Goal: Use online tool/utility: Utilize a website feature to perform a specific function

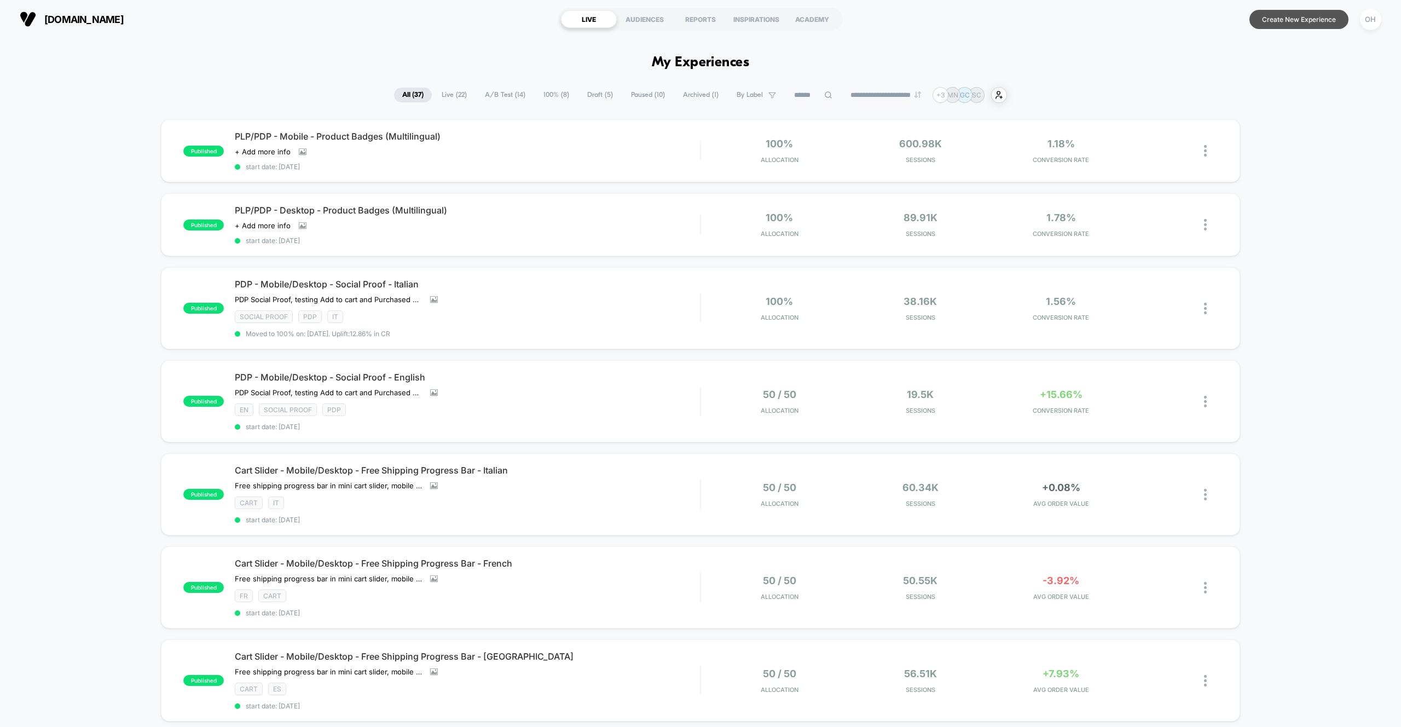
click at [1280, 24] on button "Create New Experience" at bounding box center [1298, 19] width 99 height 19
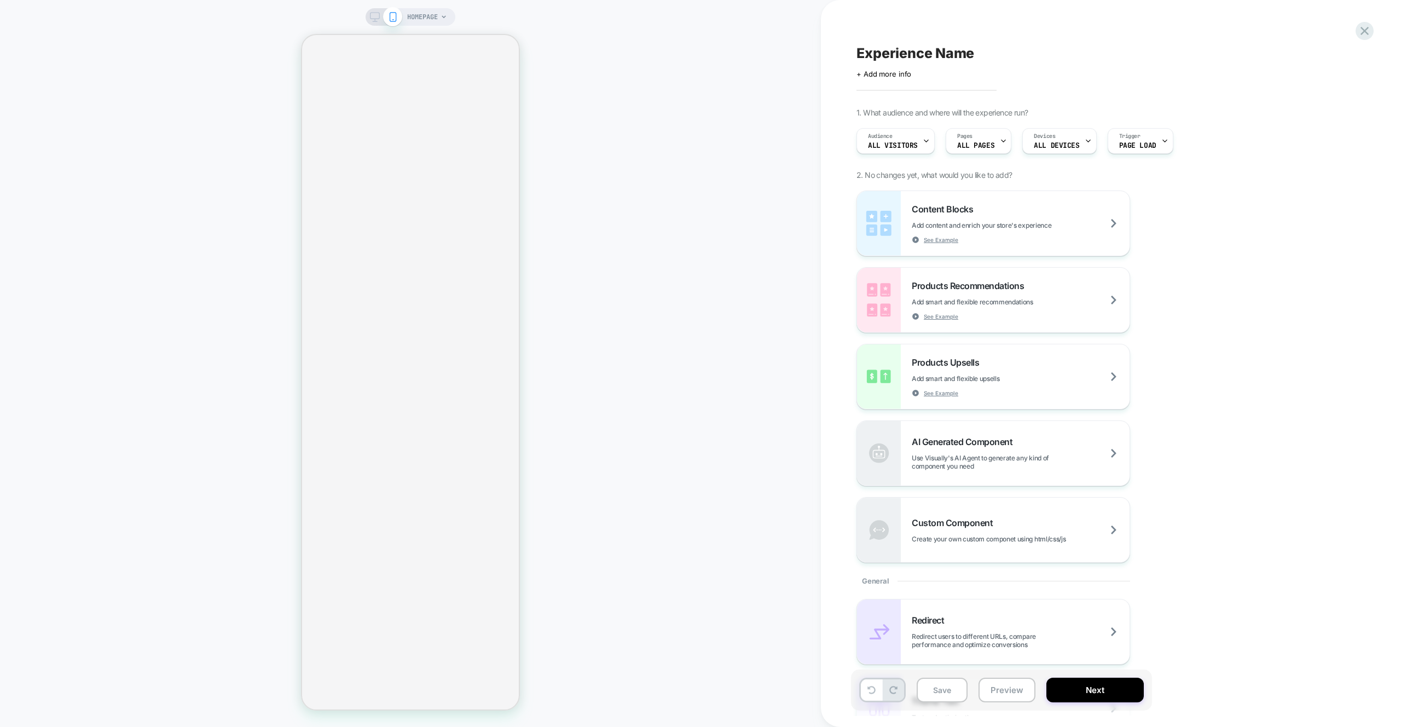
click at [774, 216] on div "HOMEPAGE" at bounding box center [410, 363] width 821 height 705
click at [1005, 697] on button "Preview" at bounding box center [1006, 689] width 57 height 25
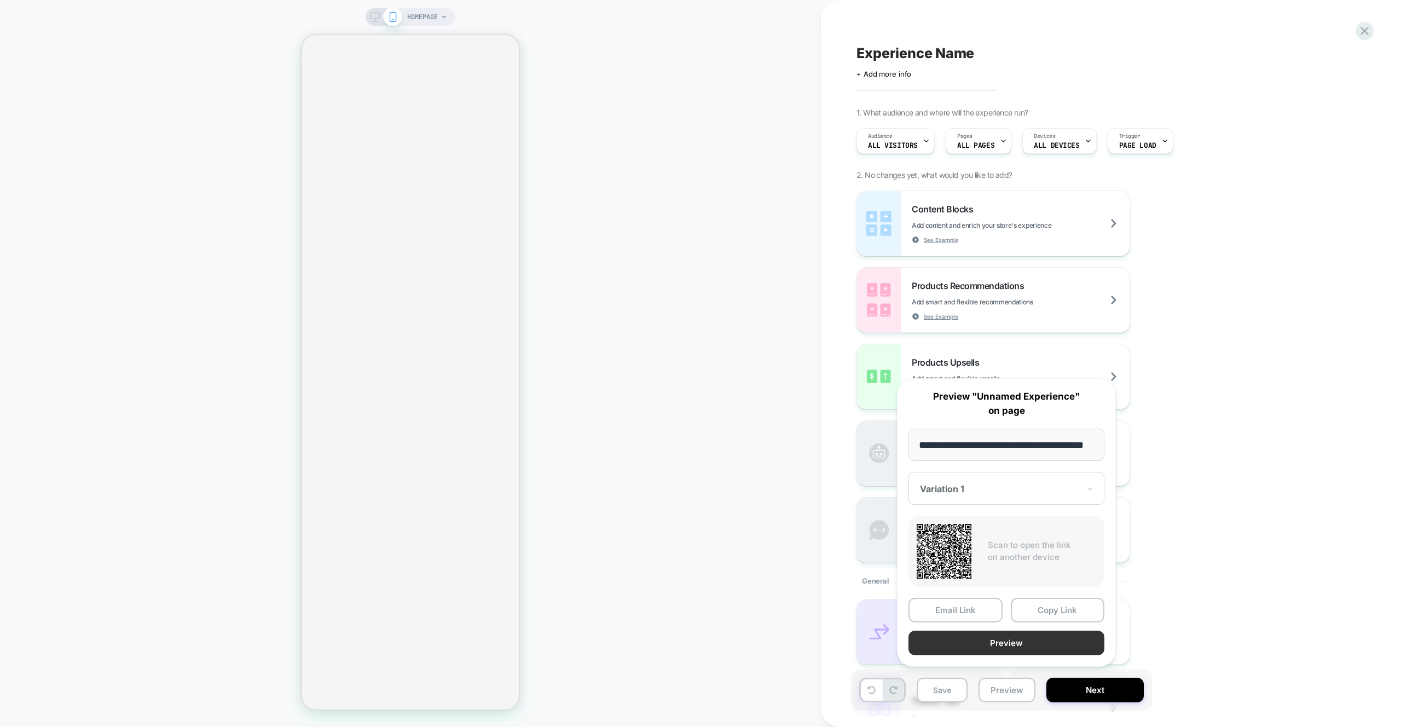
click at [1013, 637] on button "Preview" at bounding box center [1006, 642] width 196 height 25
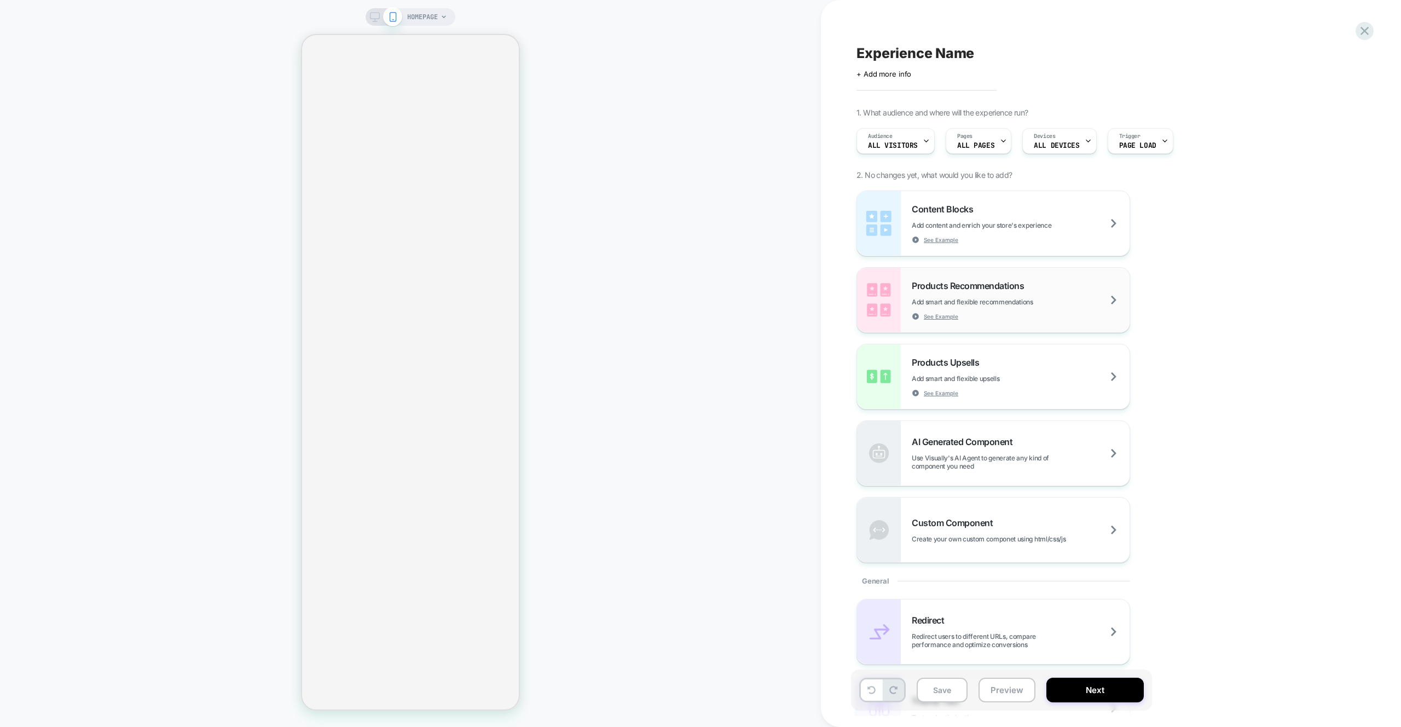
click at [1025, 307] on div "Products Recommendations Add smart and flexible recommendations See Example" at bounding box center [1020, 300] width 218 height 40
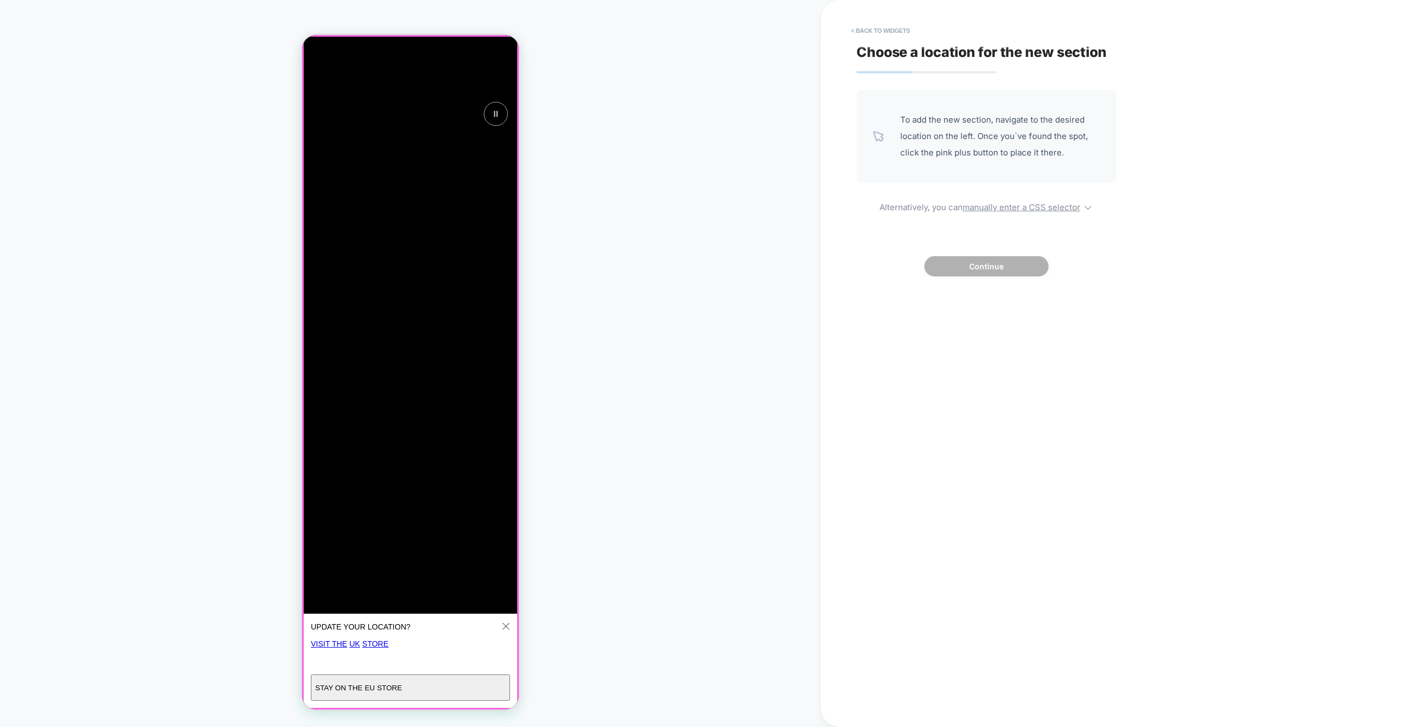
click at [508, 630] on div at bounding box center [410, 372] width 214 height 672
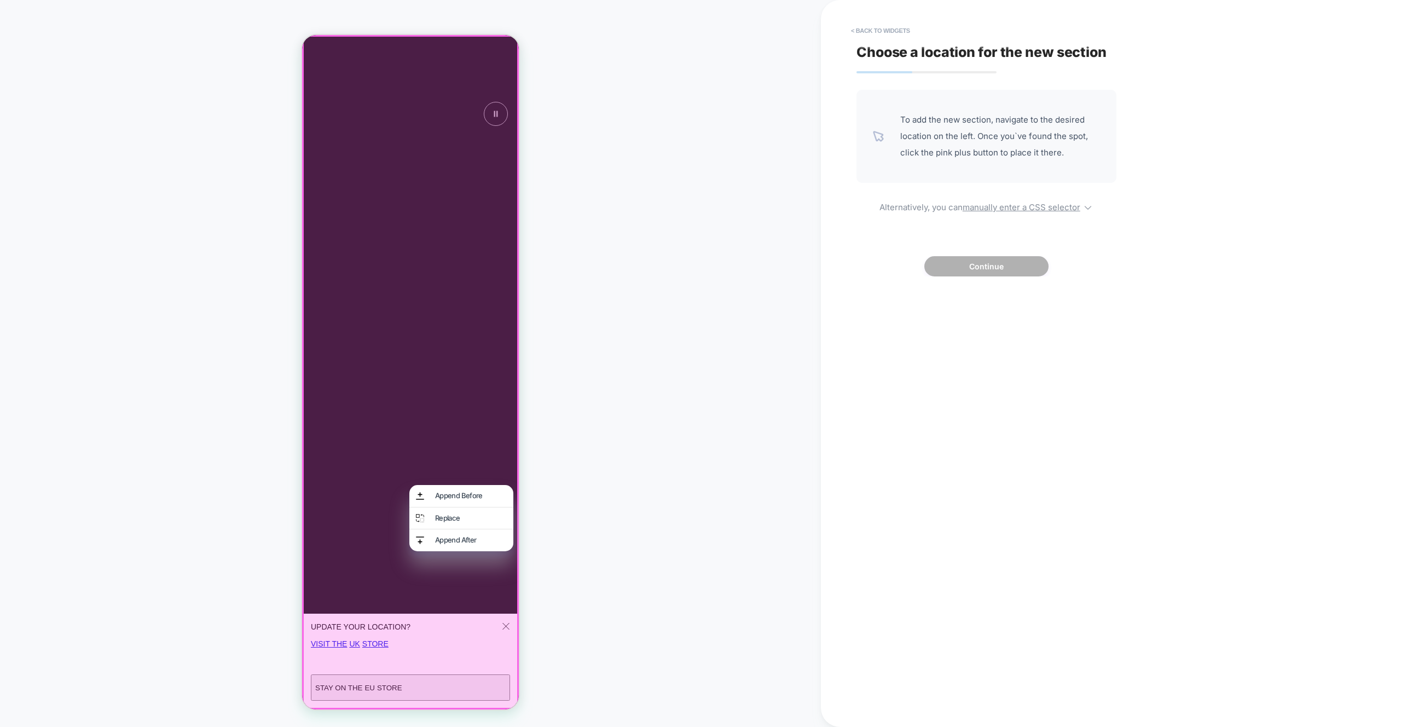
click at [484, 579] on div at bounding box center [410, 372] width 217 height 674
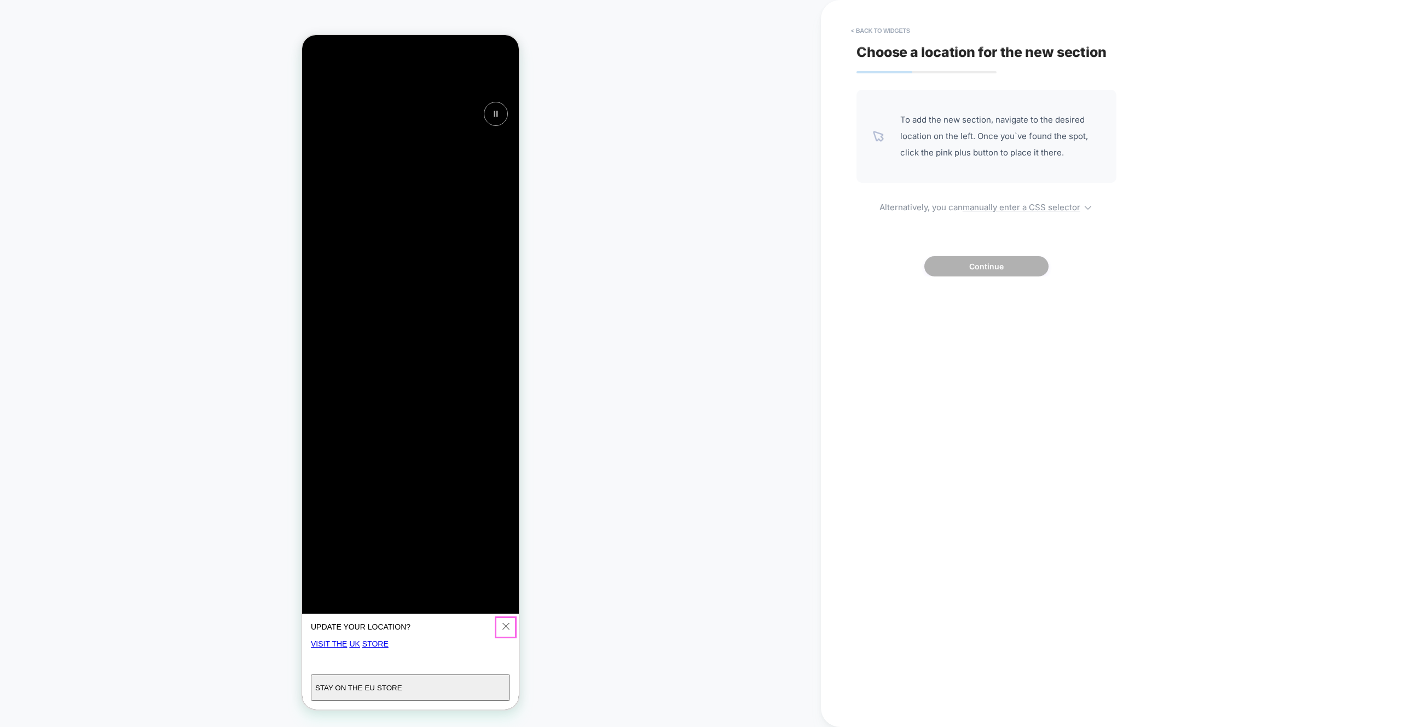
click at [508, 627] on icon "Close" at bounding box center [505, 626] width 7 height 8
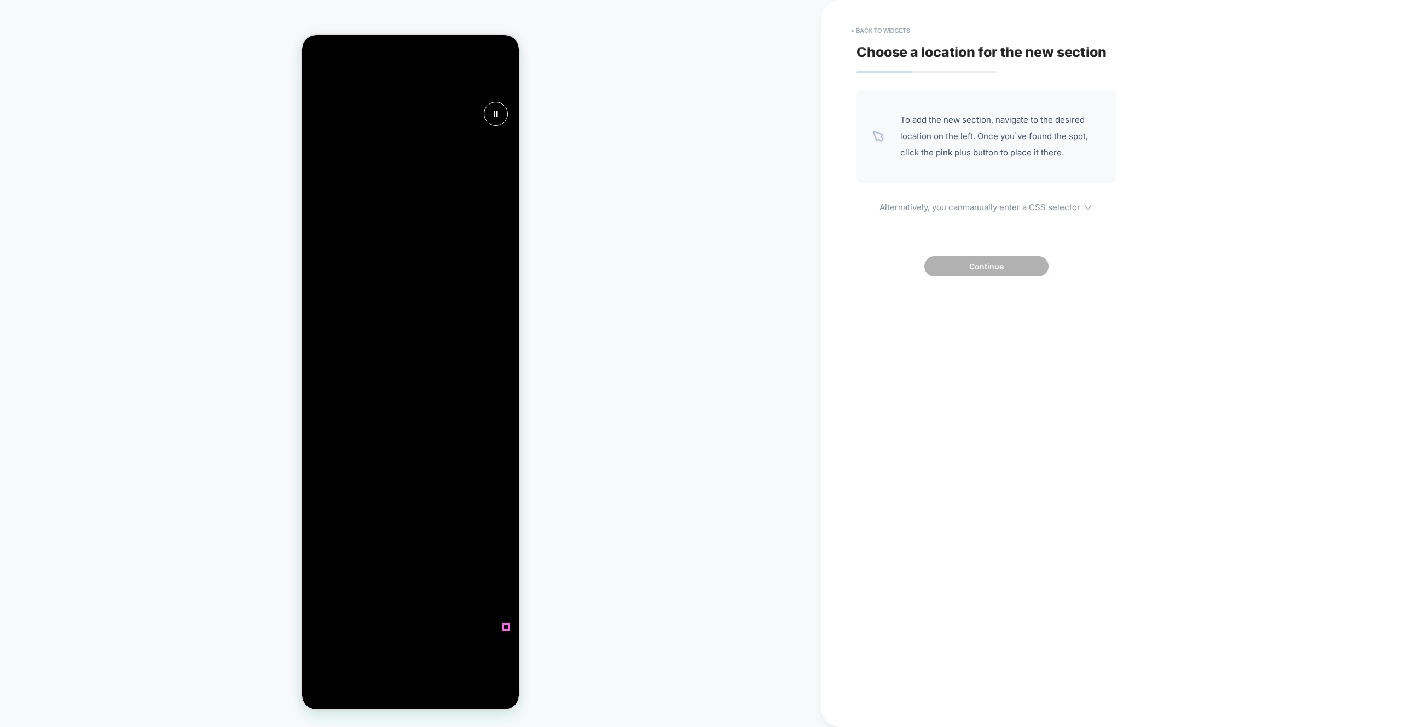
scroll to position [0, 433]
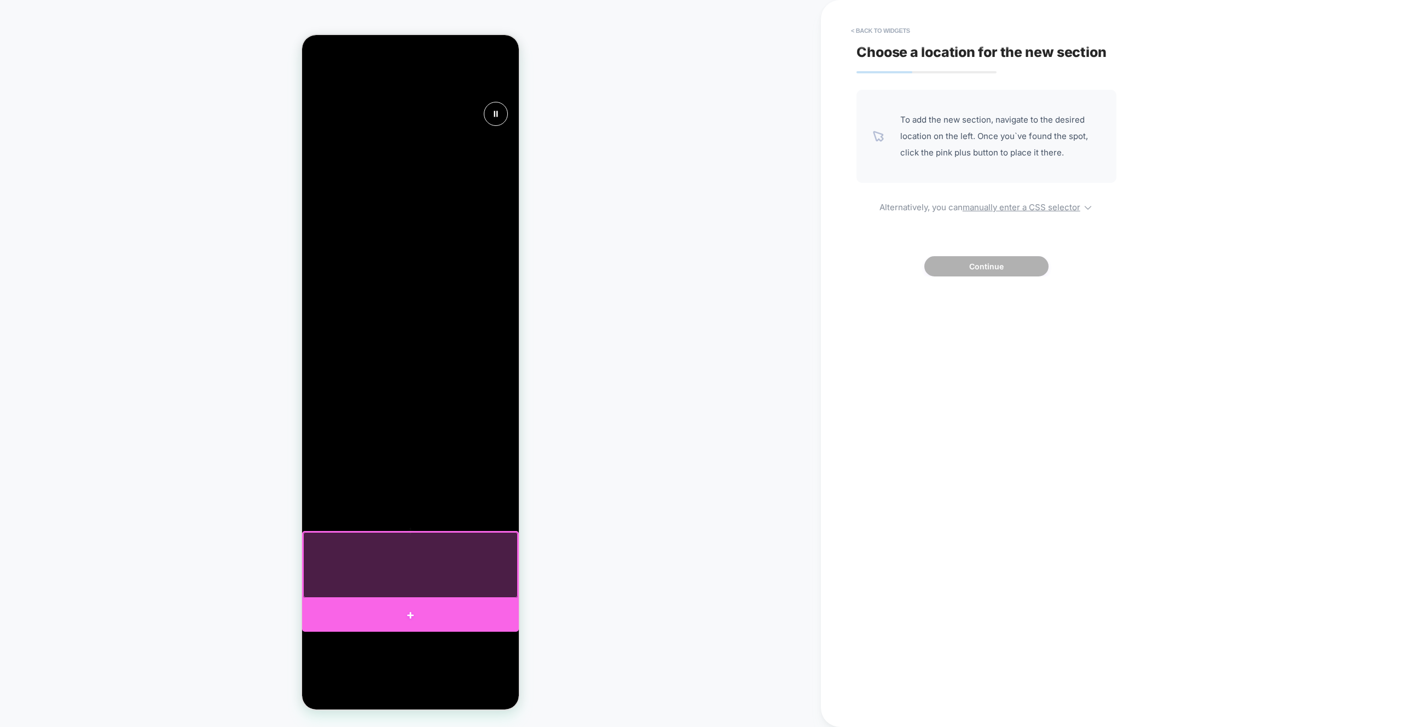
click at [501, 608] on div at bounding box center [410, 615] width 217 height 32
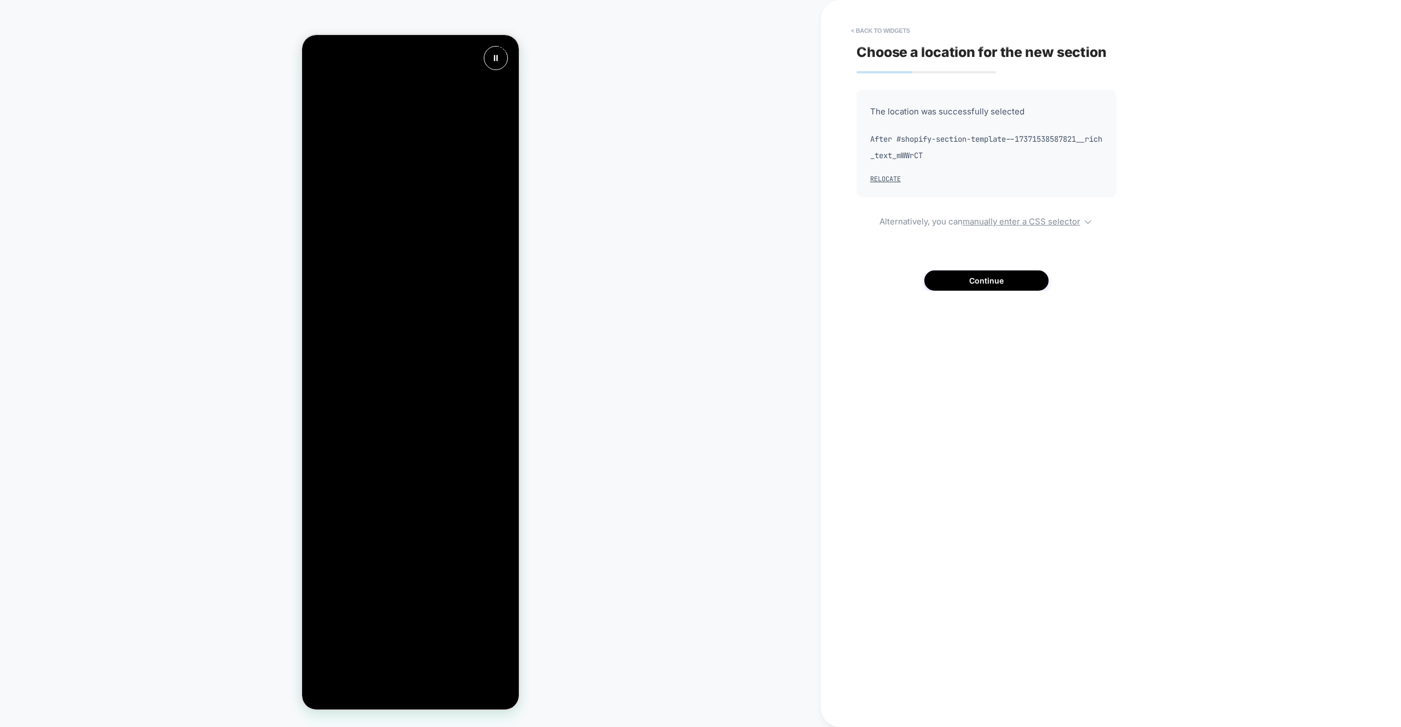
scroll to position [814, 0]
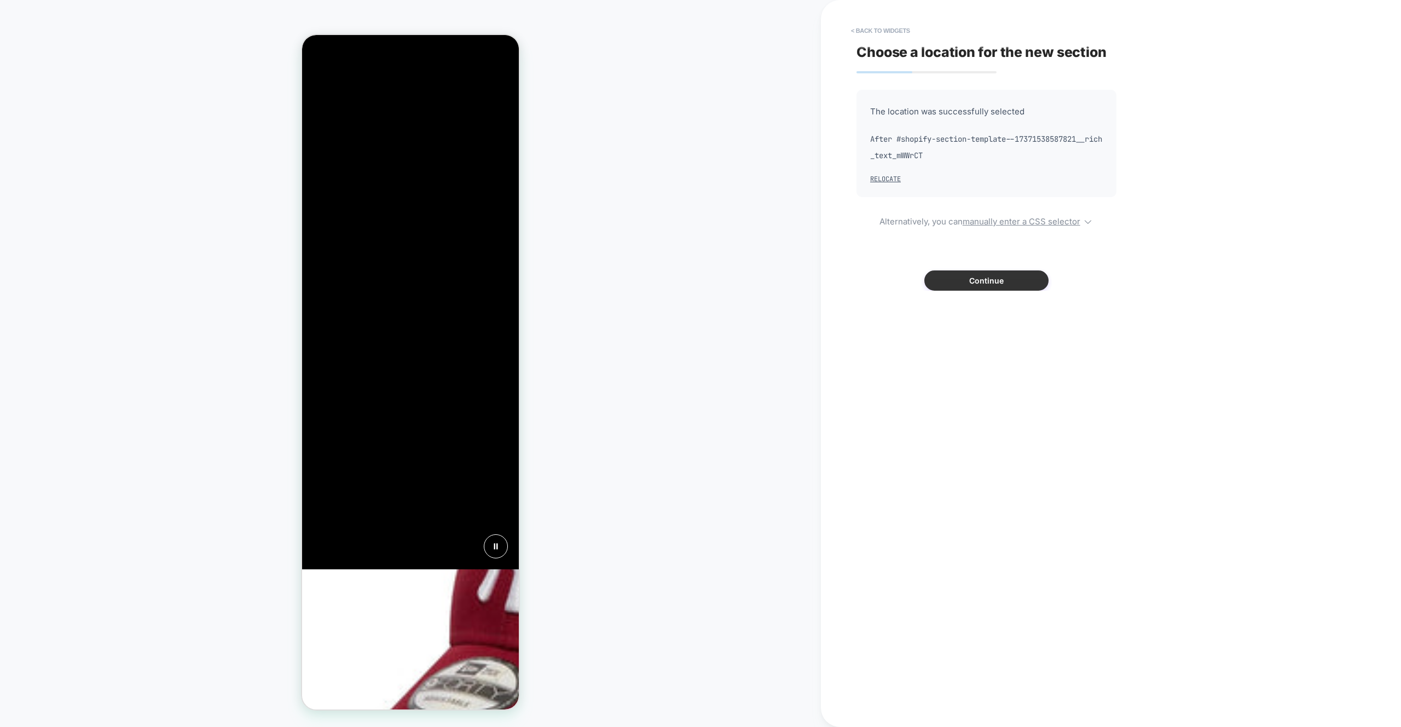
click at [1000, 278] on button "Continue" at bounding box center [986, 280] width 124 height 20
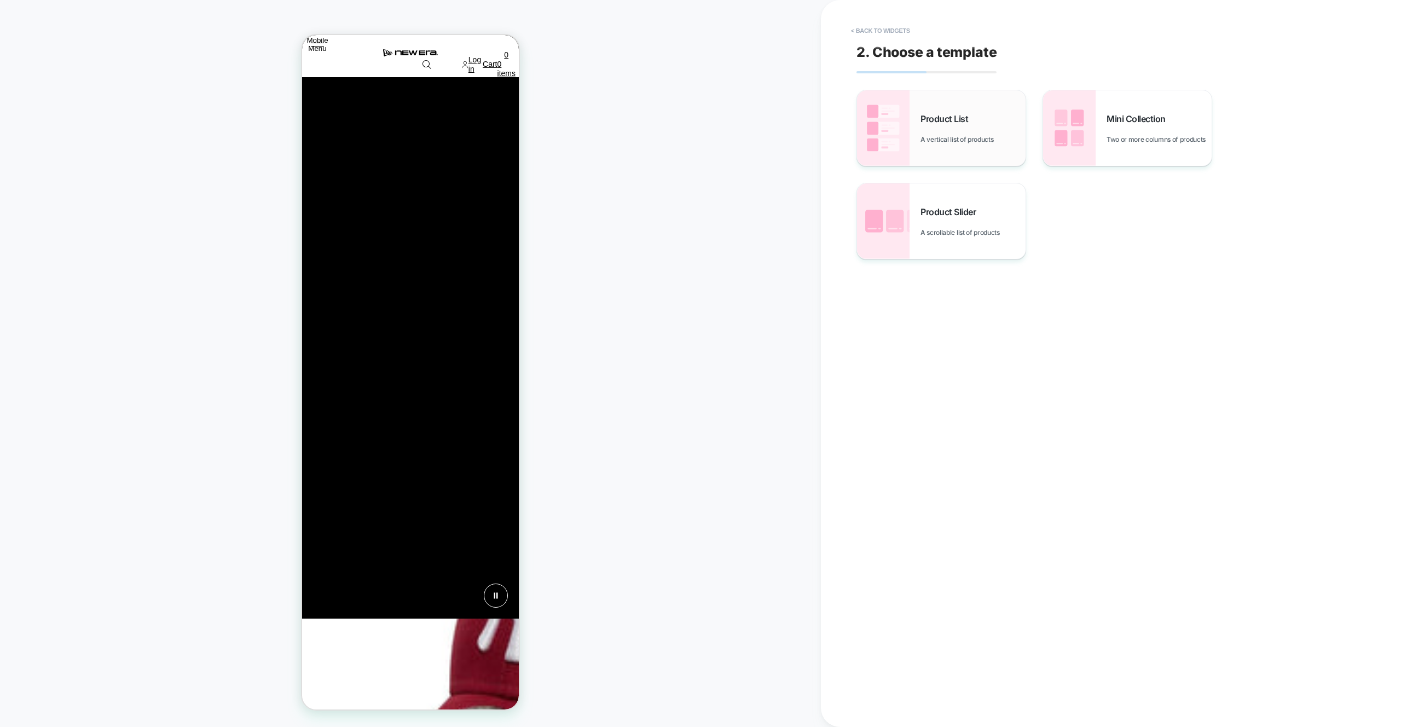
scroll to position [0, 650]
click at [0, 0] on div "Product Slider A scrollable list of products" at bounding box center [0, 0] width 0 height 0
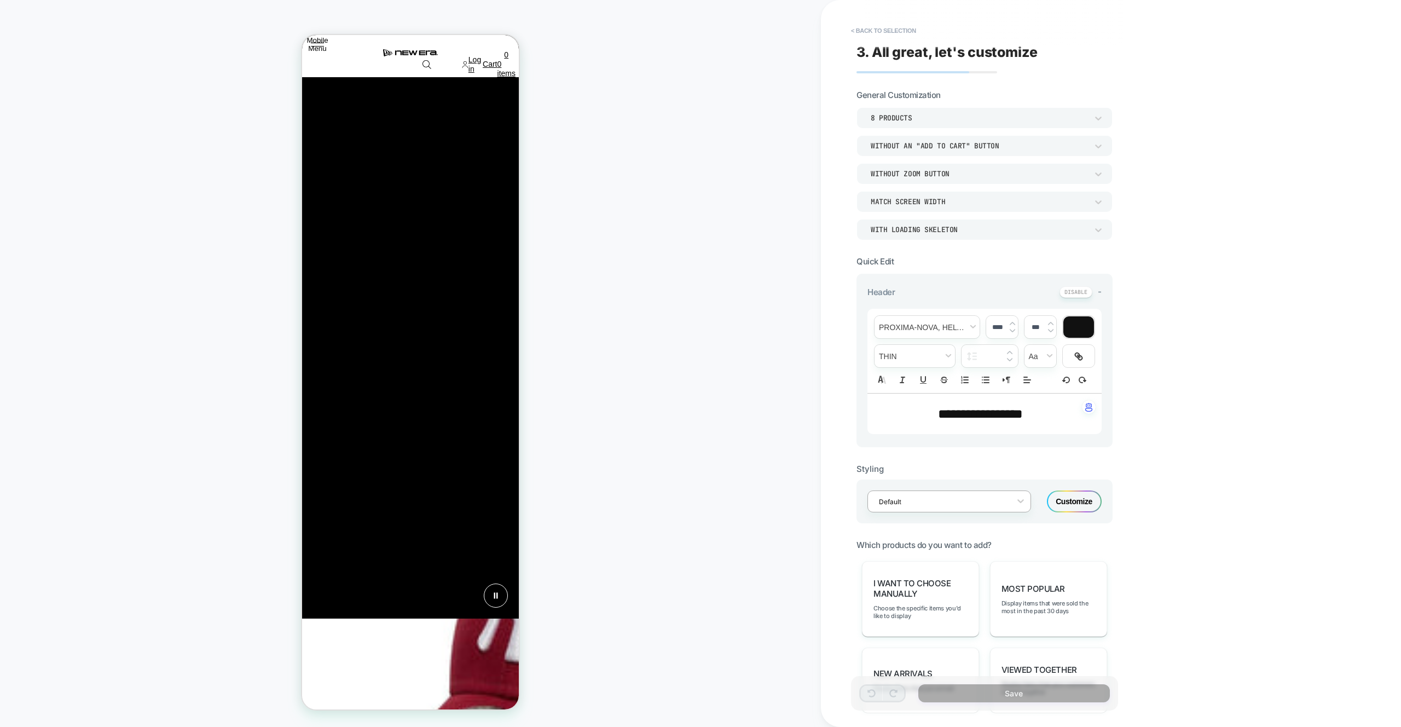
scroll to position [120, 0]
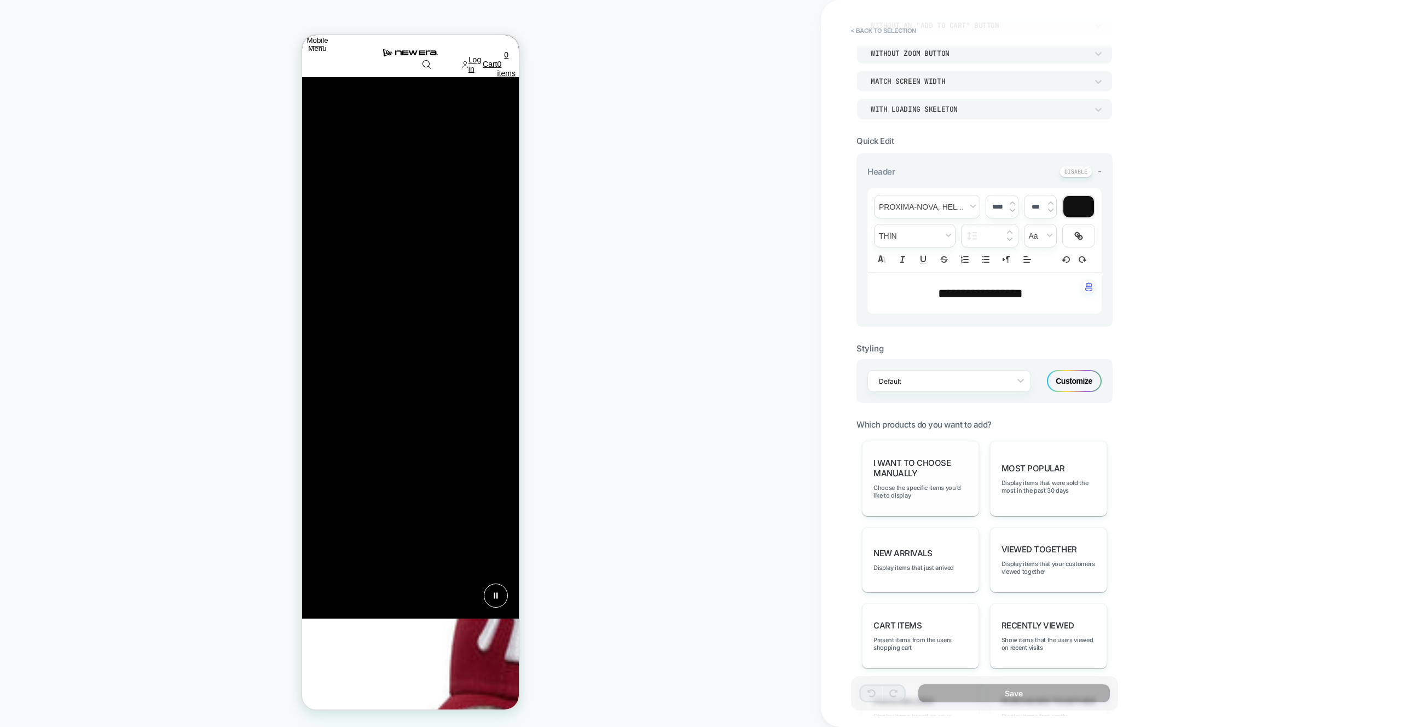
click at [931, 472] on span "I want to choose manually" at bounding box center [920, 467] width 94 height 21
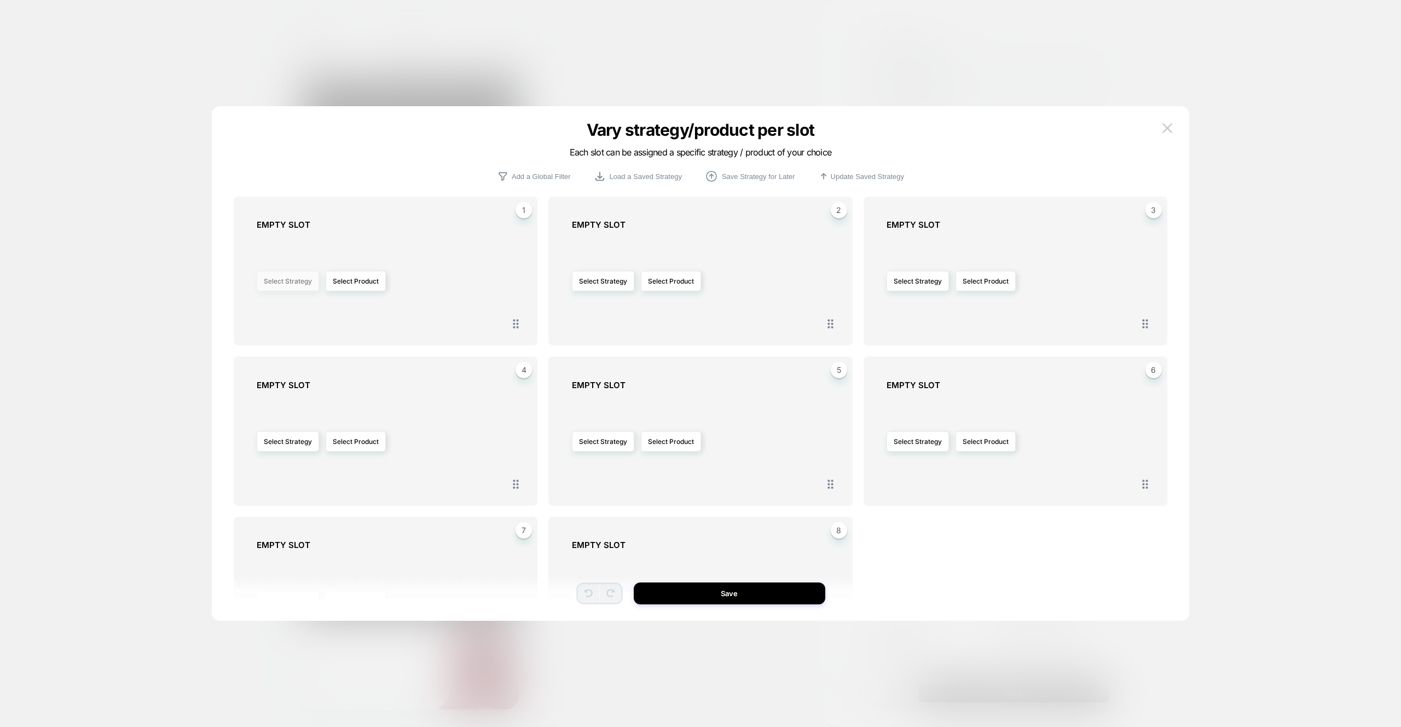
click at [293, 274] on button "Select Strategy" at bounding box center [288, 281] width 62 height 20
click at [261, 316] on span "Most Popular" at bounding box center [251, 314] width 41 height 8
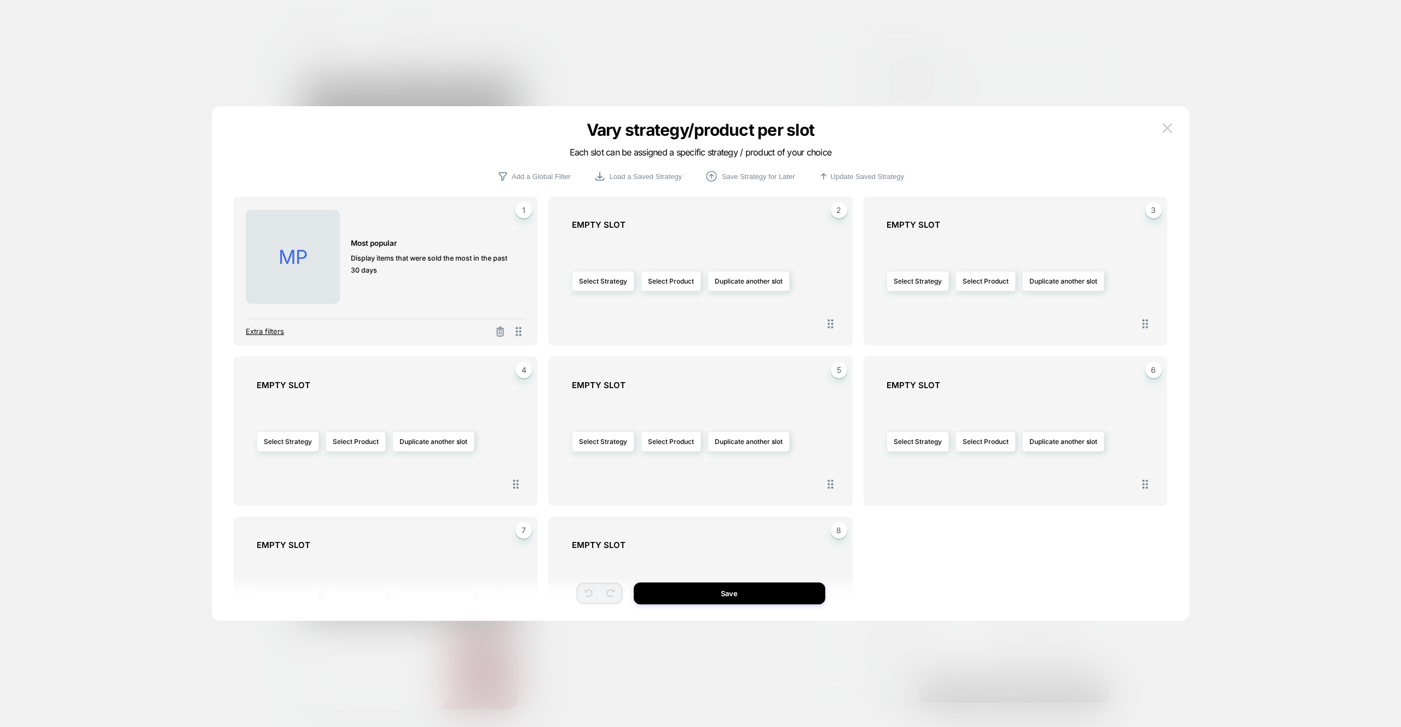
click at [275, 334] on span "Extra filters" at bounding box center [265, 331] width 38 height 9
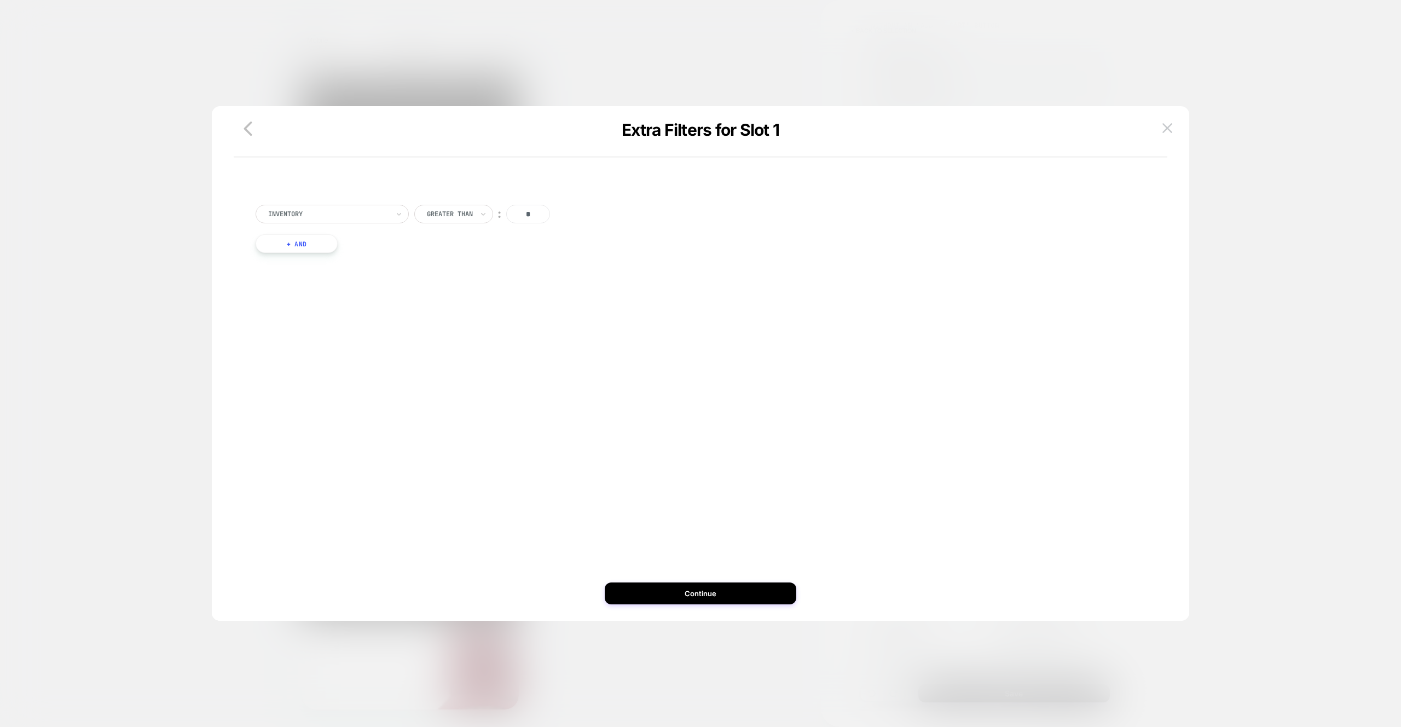
scroll to position [0, 0]
click at [0, 0] on button "+ And" at bounding box center [0, 0] width 0 height 0
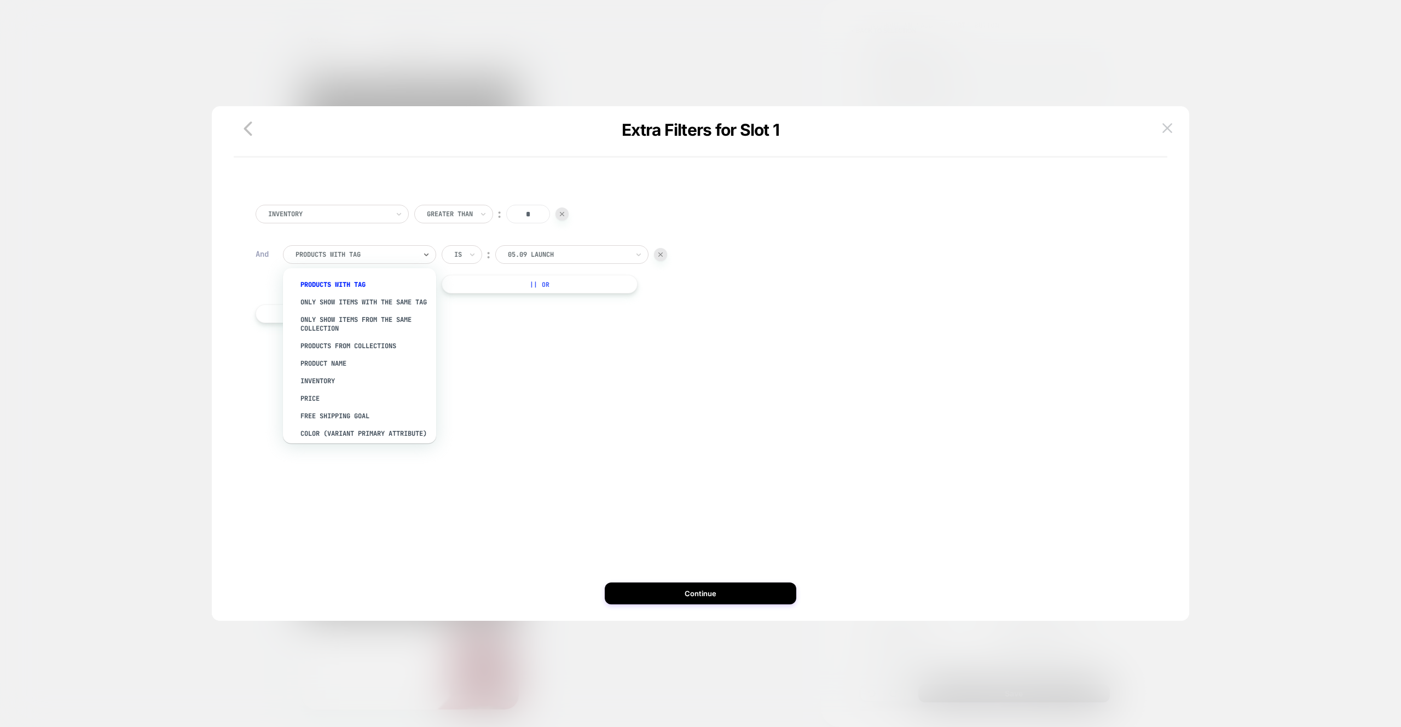
click at [0, 0] on div at bounding box center [0, 0] width 0 height 0
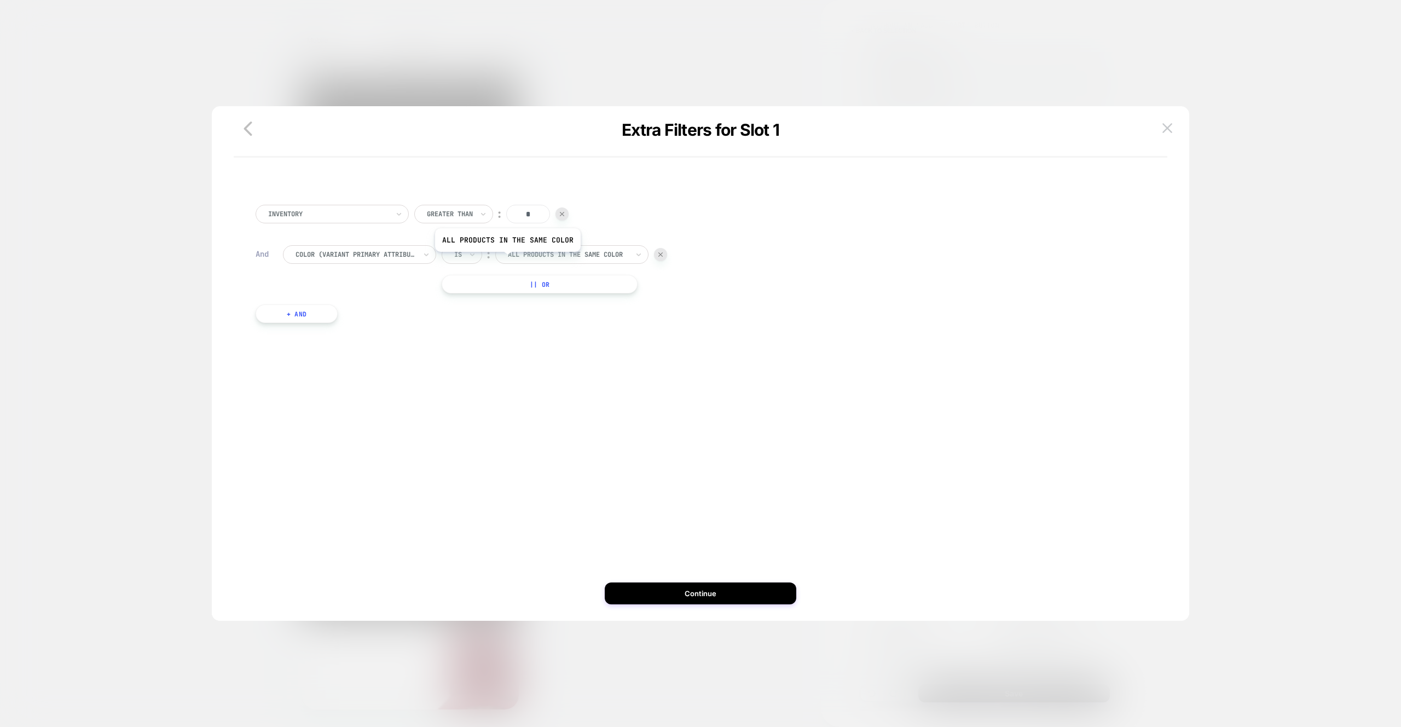
click at [511, 257] on input "text" at bounding box center [510, 254] width 4 height 10
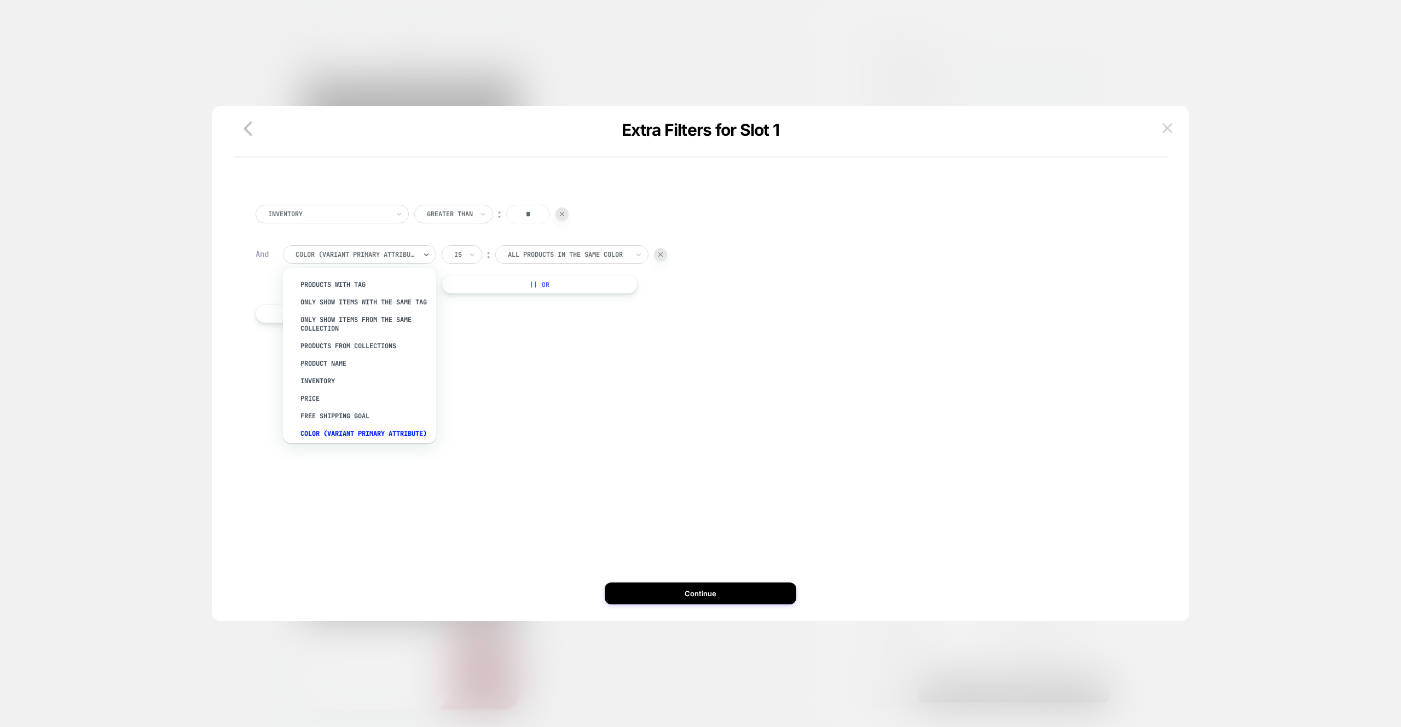
click at [394, 252] on div at bounding box center [355, 254] width 120 height 10
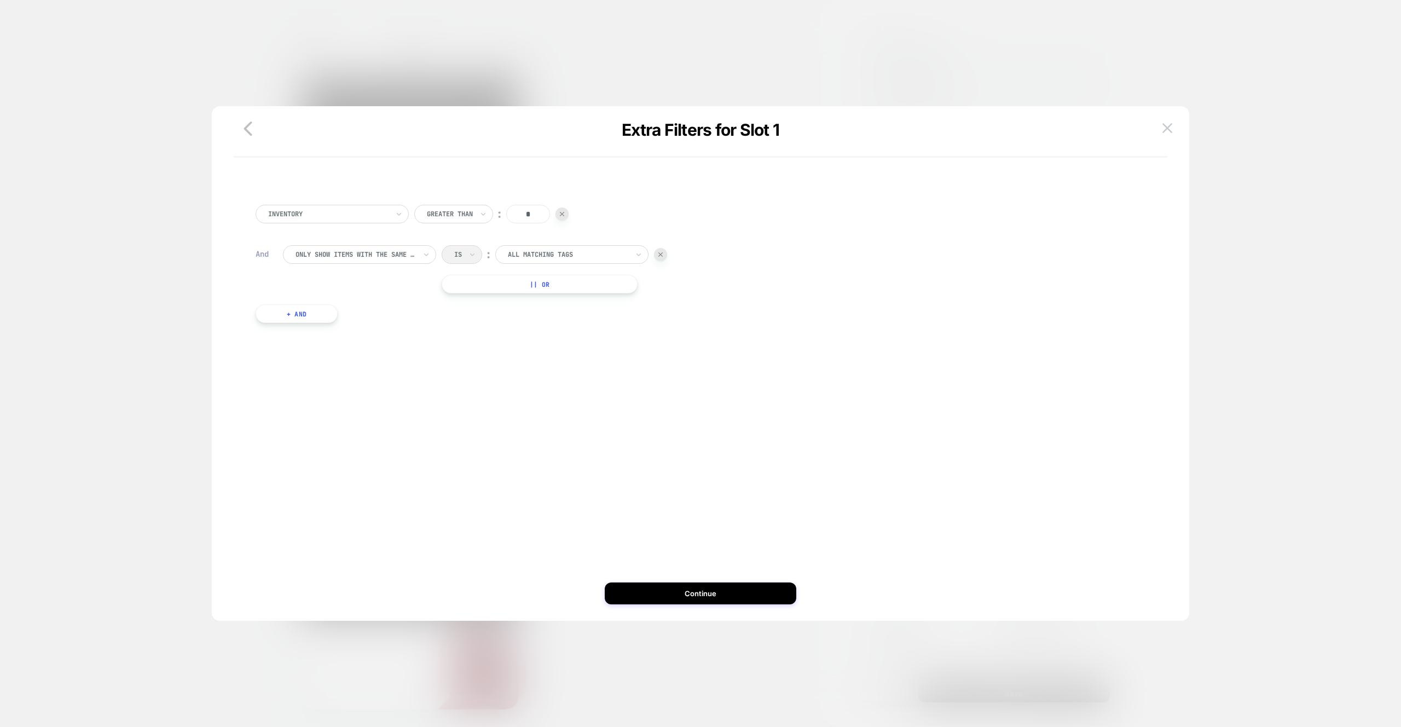
scroll to position [0, 217]
click at [0, 0] on input "text" at bounding box center [0, 0] width 0 height 0
click at [364, 247] on div "Only show items with the same tag" at bounding box center [359, 254] width 153 height 19
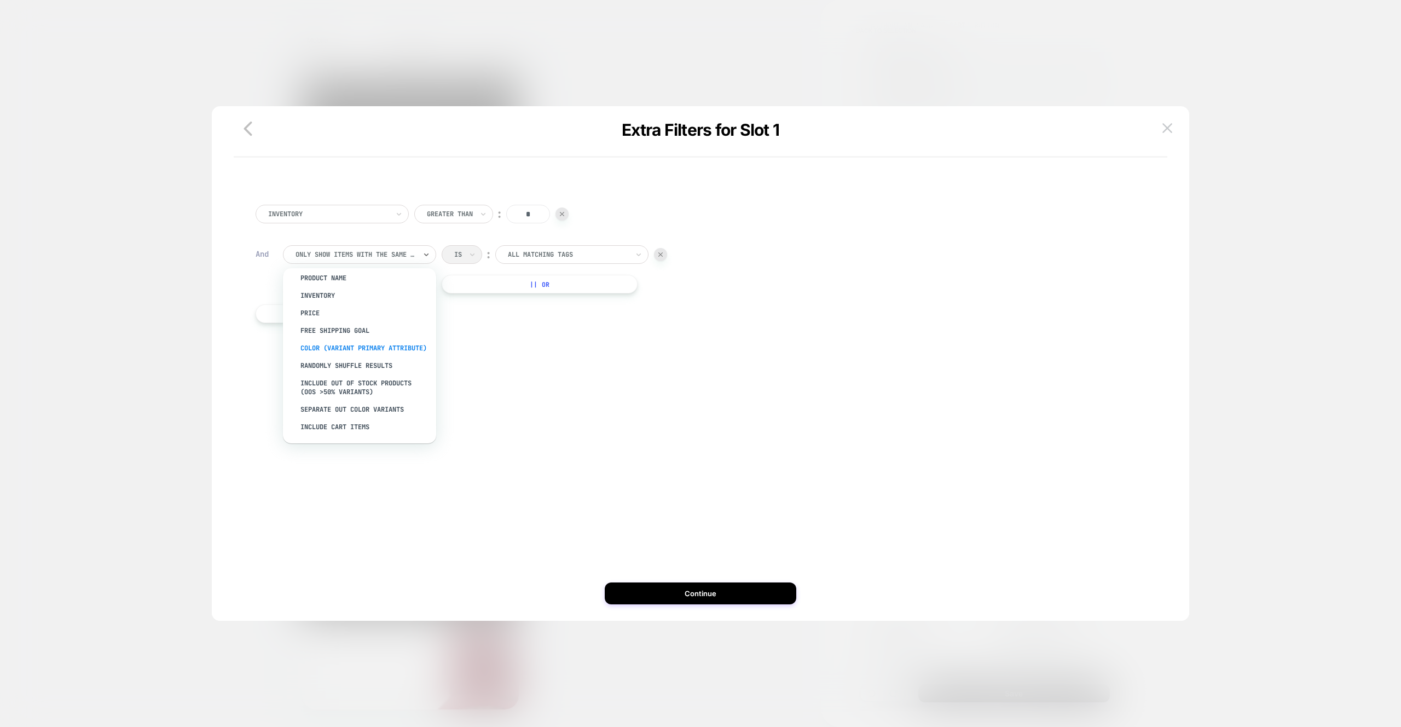
scroll to position [0, 433]
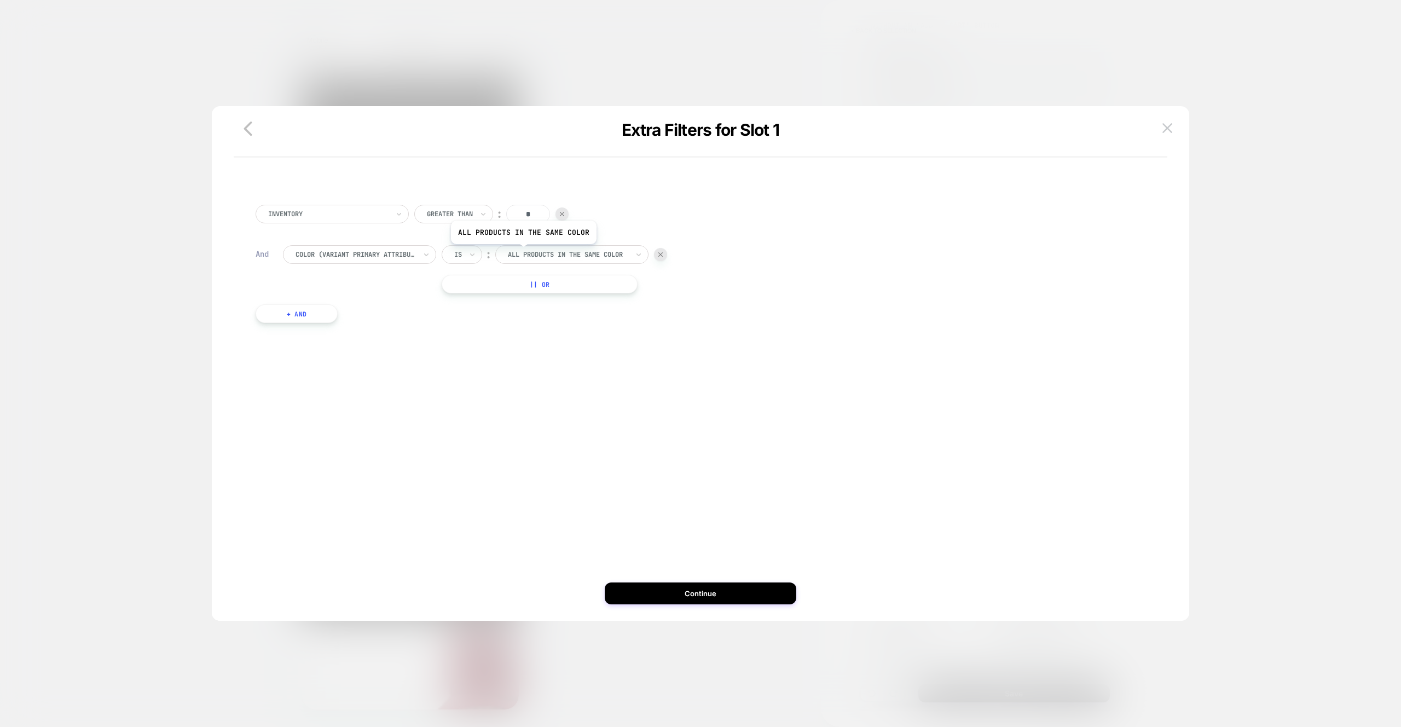
click at [521, 253] on div at bounding box center [568, 254] width 120 height 10
click at [670, 501] on div "Inventory Greater Than ︰ * And color (Variant primary attribute) Is ︰ option Al…" at bounding box center [700, 380] width 933 height 460
click at [0, 0] on button "Continue" at bounding box center [0, 0] width 0 height 0
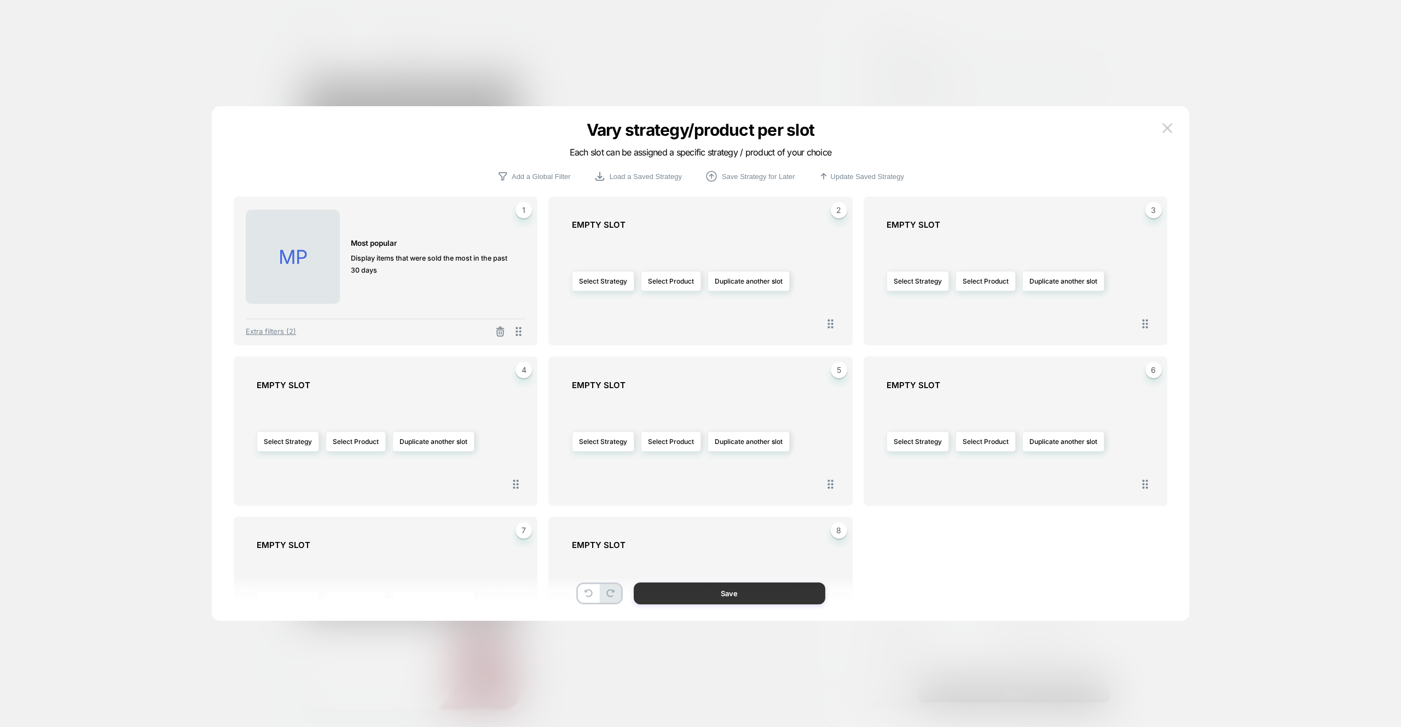
scroll to position [0, 650]
click at [0, 0] on button "Save" at bounding box center [0, 0] width 0 height 0
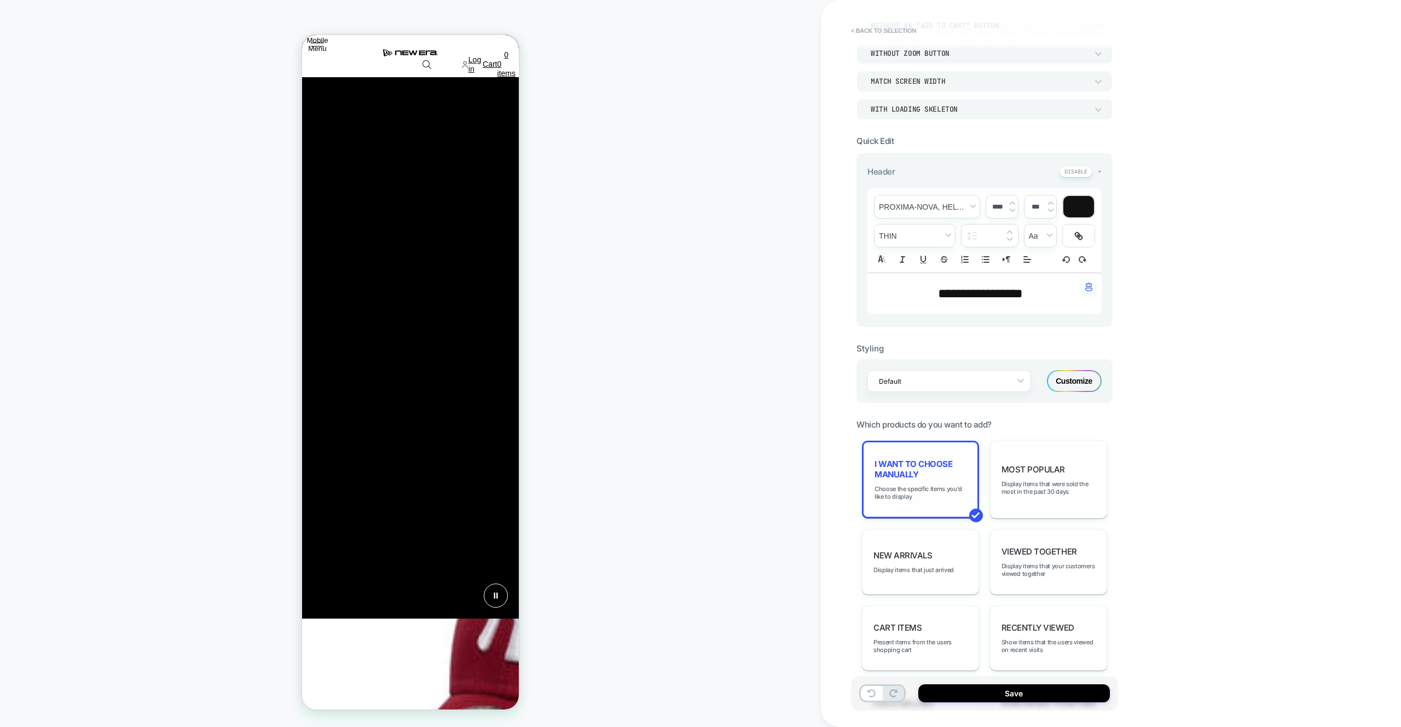
scroll to position [0, 433]
click at [957, 472] on span "I want to choose manually" at bounding box center [920, 468] width 92 height 21
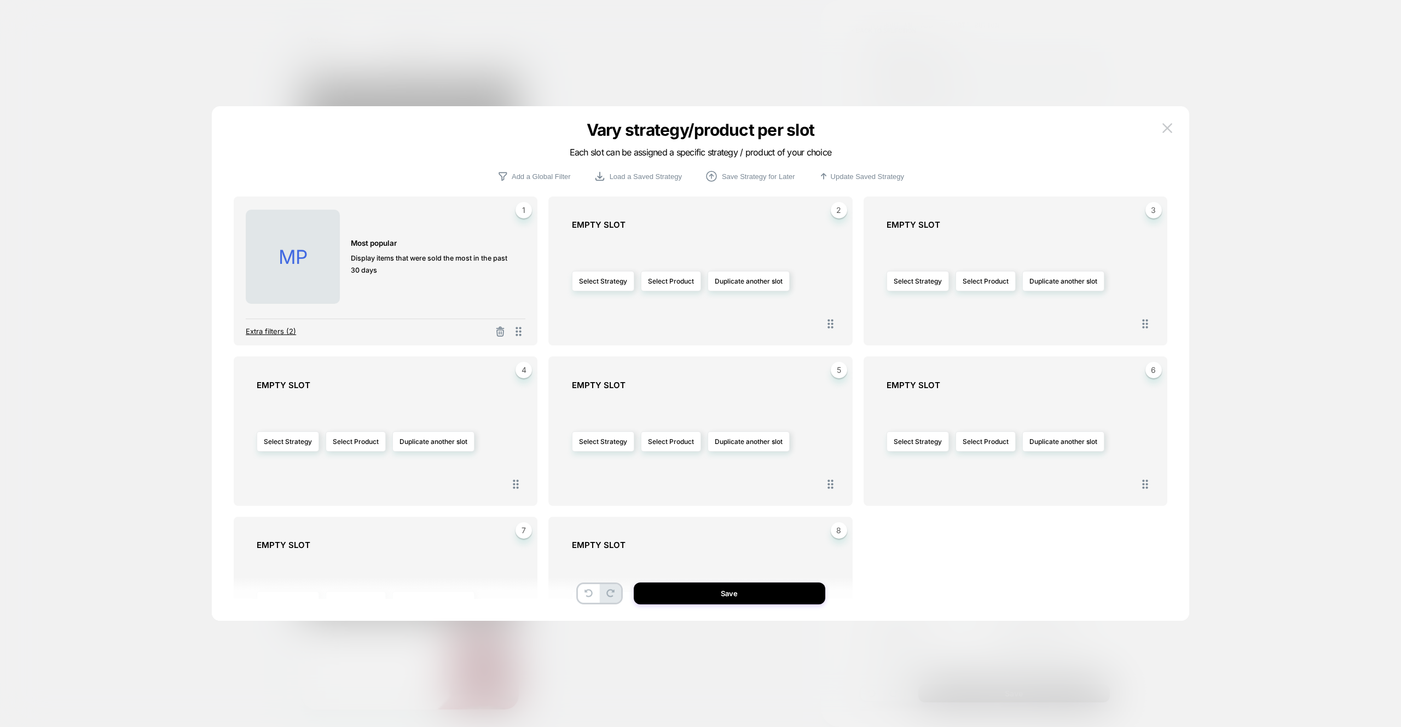
click at [281, 328] on span "Extra filters (2)" at bounding box center [271, 331] width 50 height 9
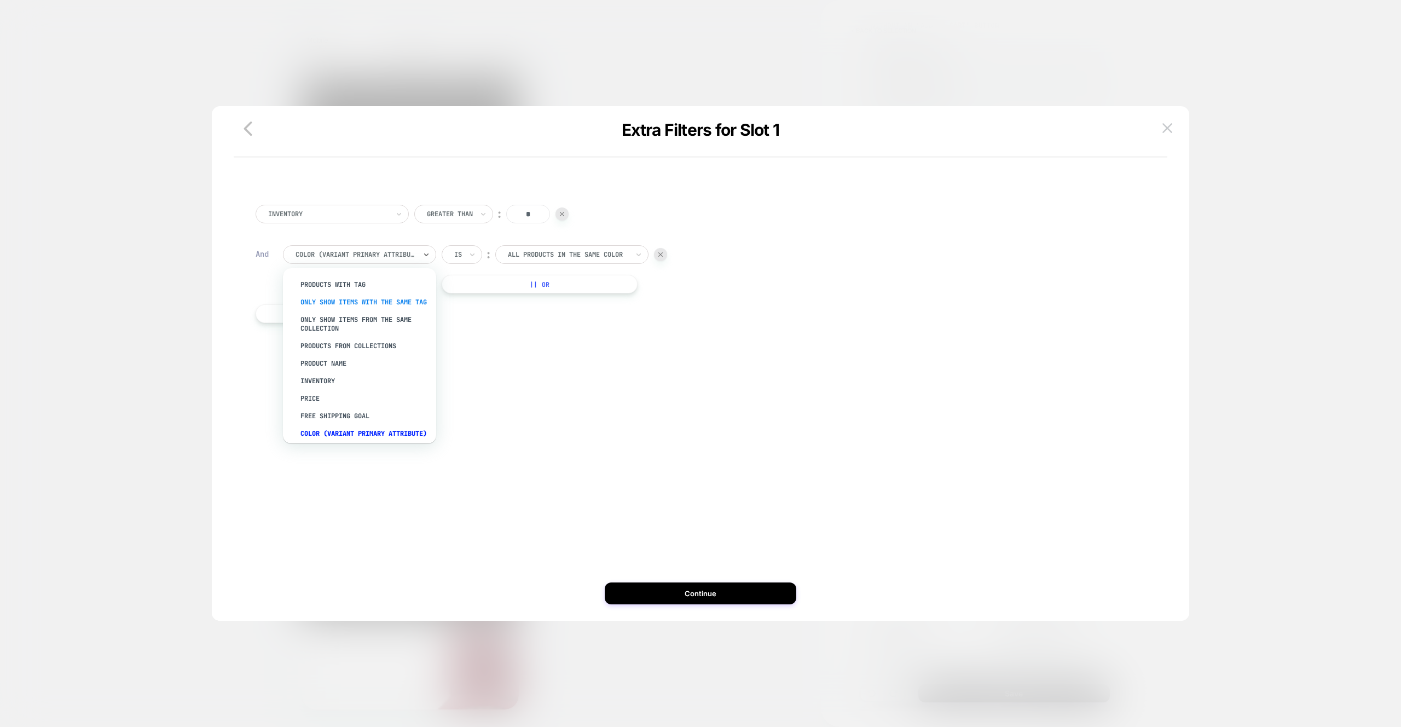
click at [338, 301] on div "Only show items with the same tag" at bounding box center [365, 302] width 142 height 18
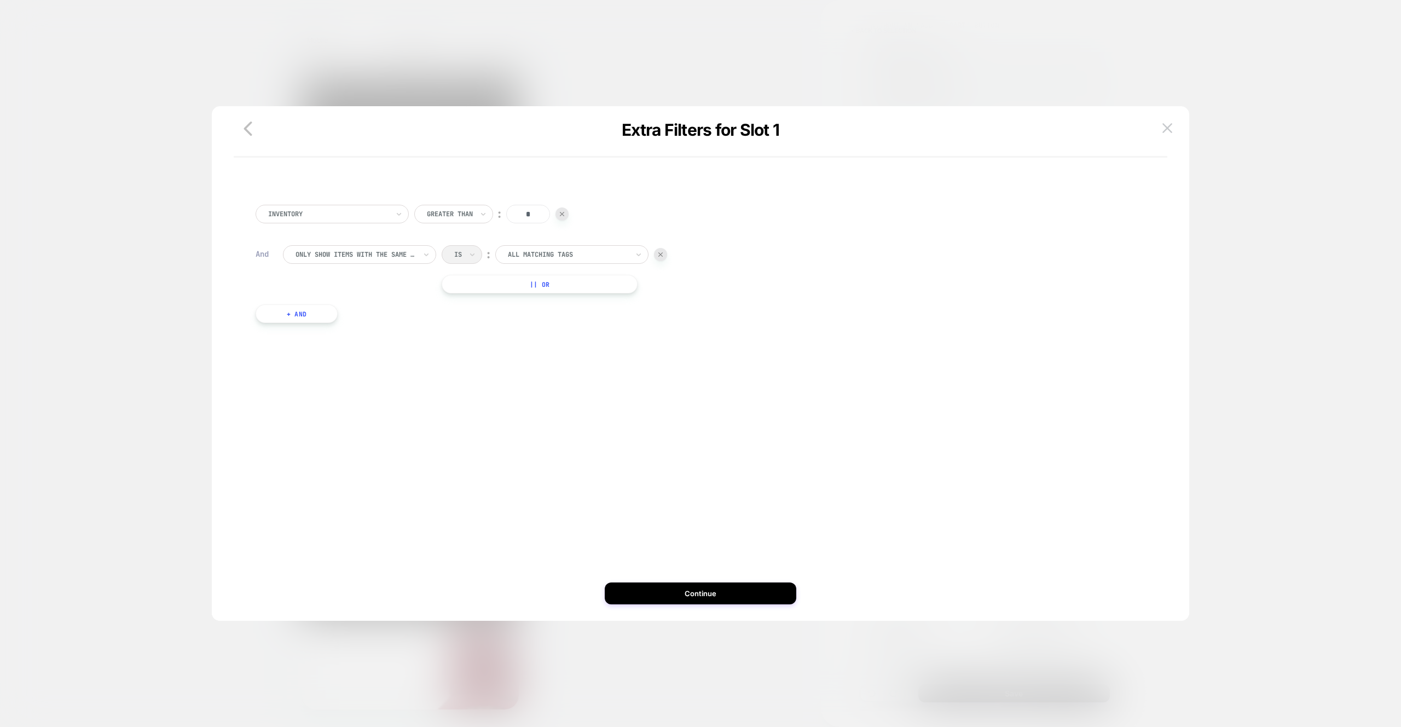
click at [516, 262] on div "All matching tags" at bounding box center [571, 254] width 153 height 19
type input "*****"
click at [708, 599] on button "Continue" at bounding box center [700, 593] width 191 height 22
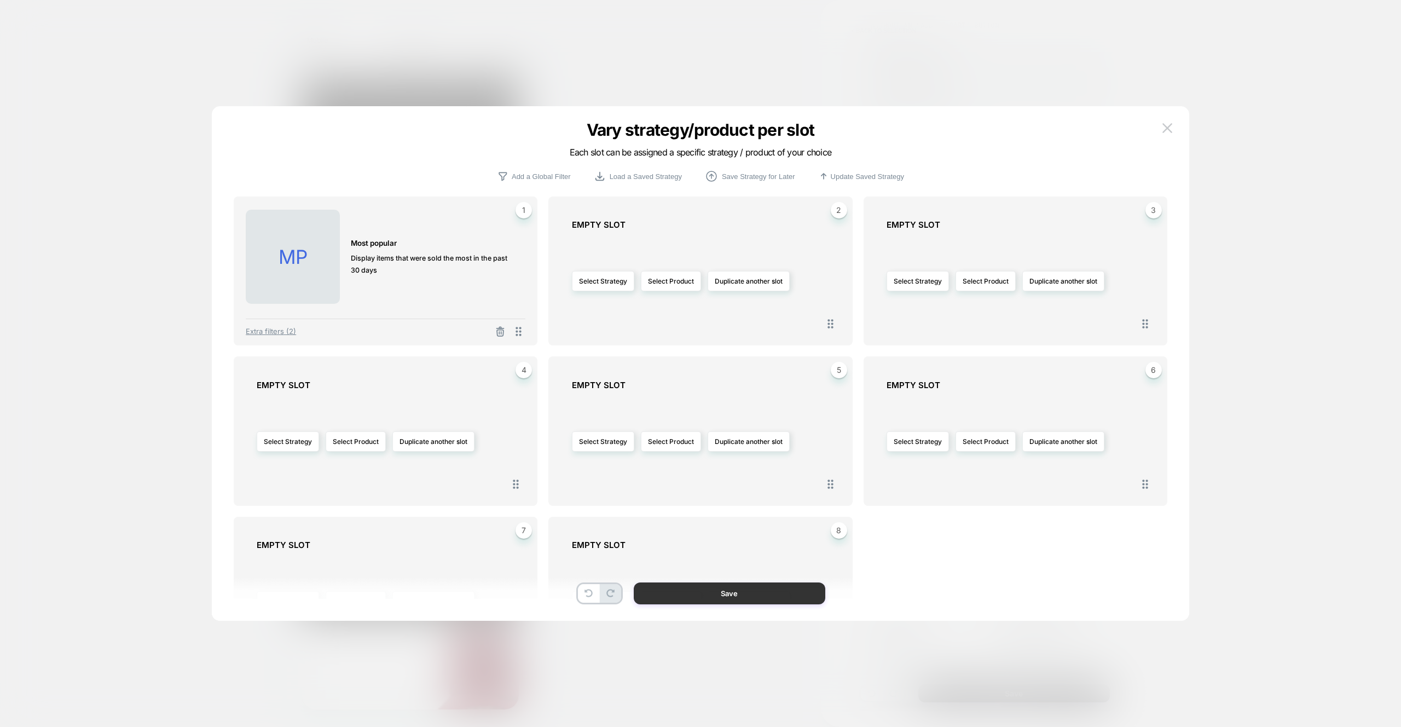
scroll to position [0, 187]
click at [708, 599] on button "Save" at bounding box center [729, 593] width 191 height 22
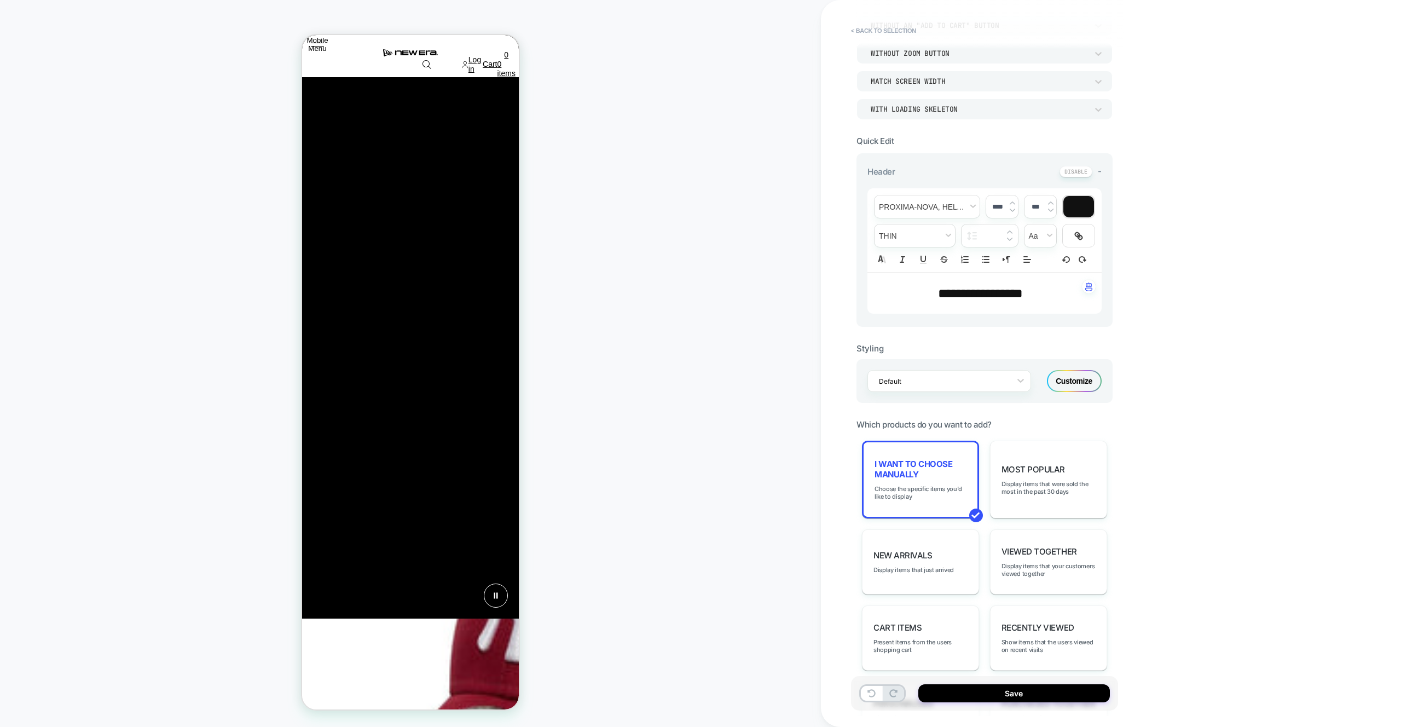
scroll to position [0, 217]
click at [911, 511] on div "I want to choose manually Choose the specific items you'd like to display" at bounding box center [920, 479] width 117 height 78
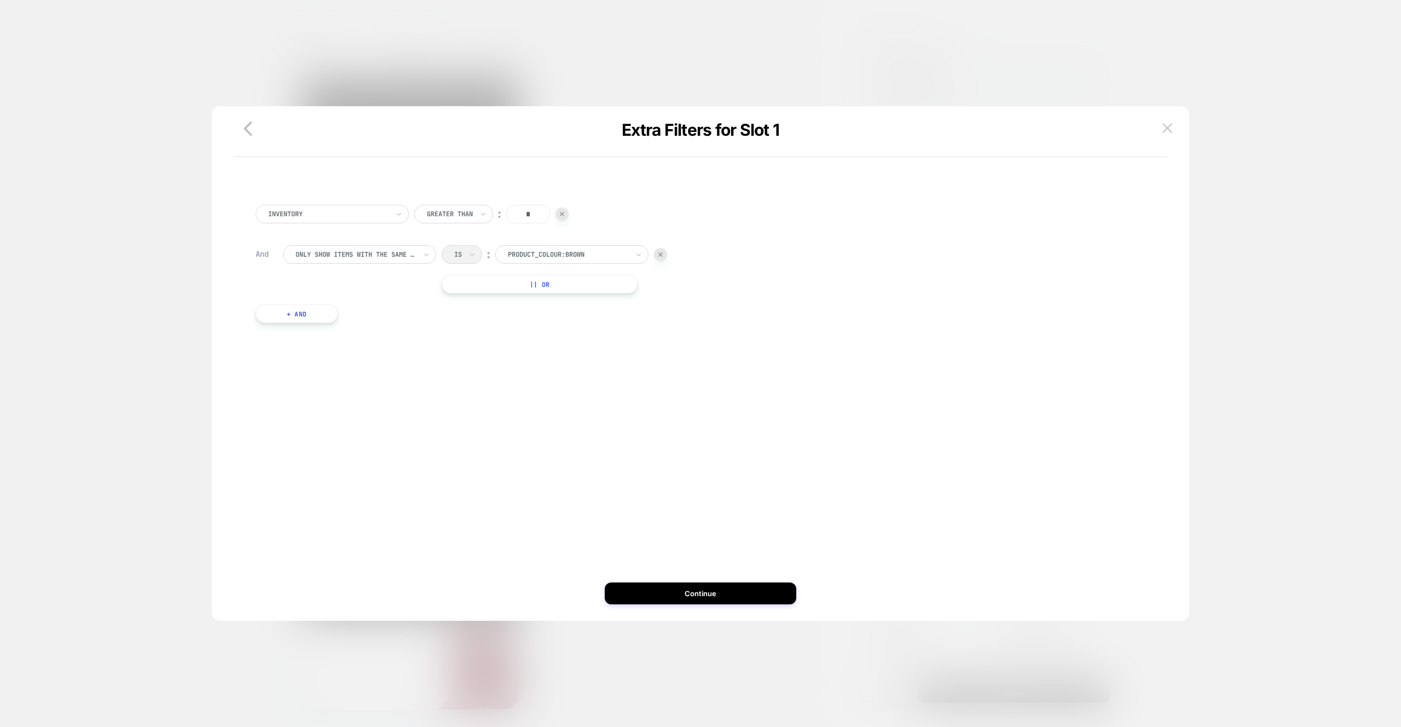
click at [300, 342] on div "PRODUCTS WITH TAG Is ︰ 05.09 launch || Or" at bounding box center [714, 339] width 862 height 48
click at [311, 328] on div at bounding box center [355, 324] width 120 height 10
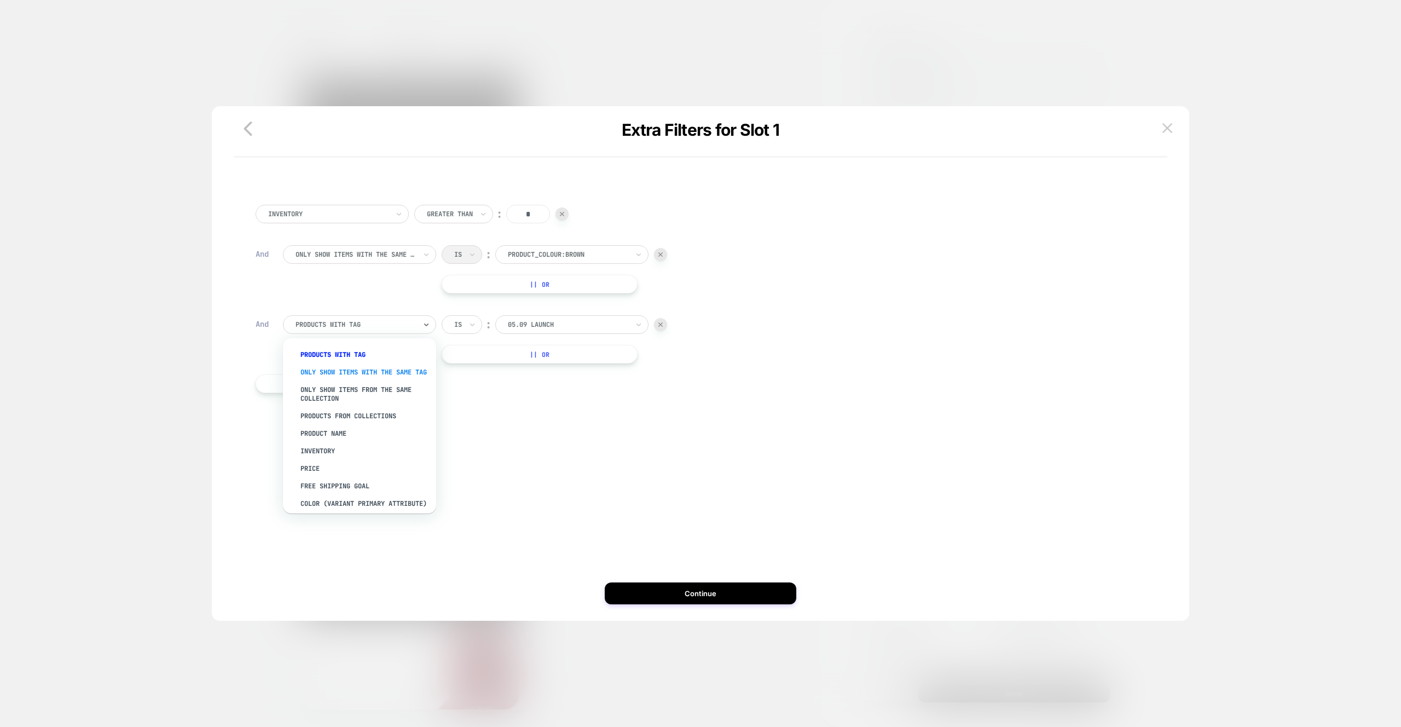
click at [0, 0] on div "Only show items with the same tag" at bounding box center [0, 0] width 0 height 0
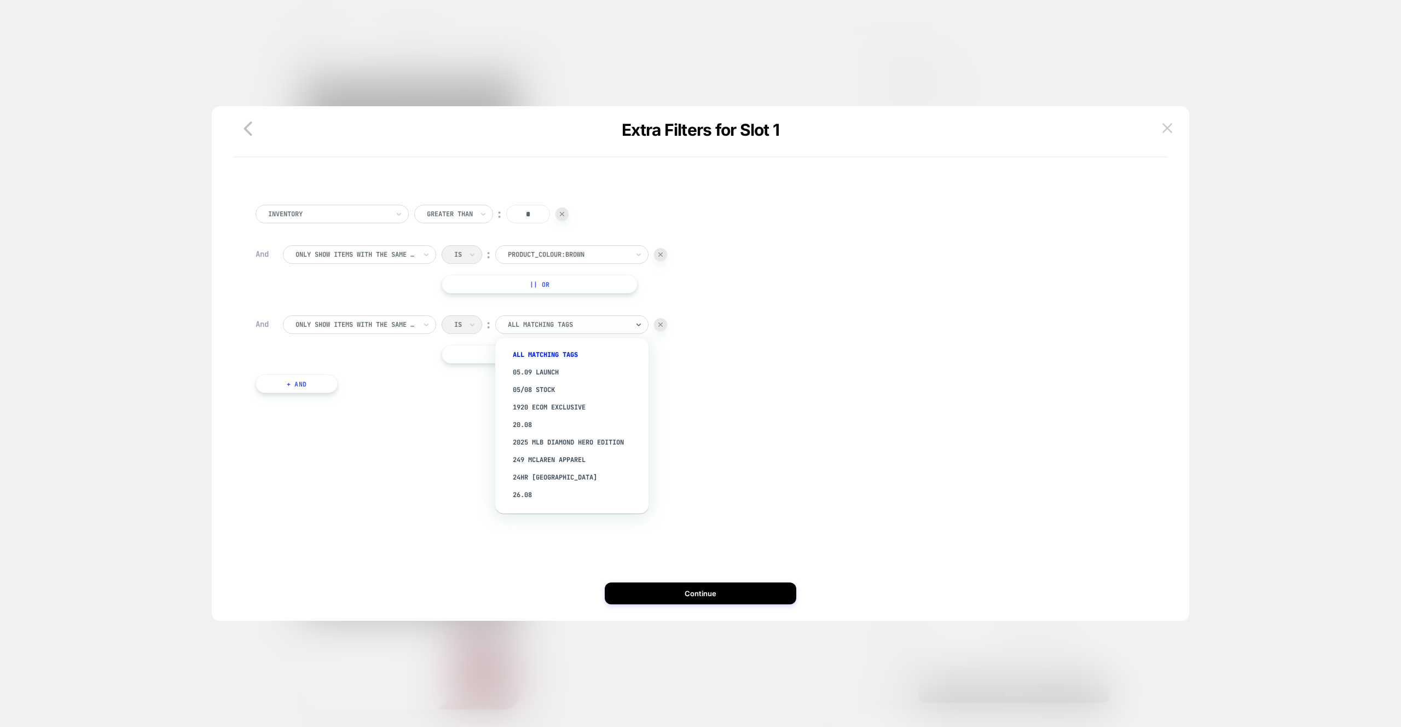
click at [542, 328] on div at bounding box center [568, 324] width 120 height 10
type input "****"
click at [577, 416] on div "team:Baltimore Ravens" at bounding box center [577, 422] width 142 height 18
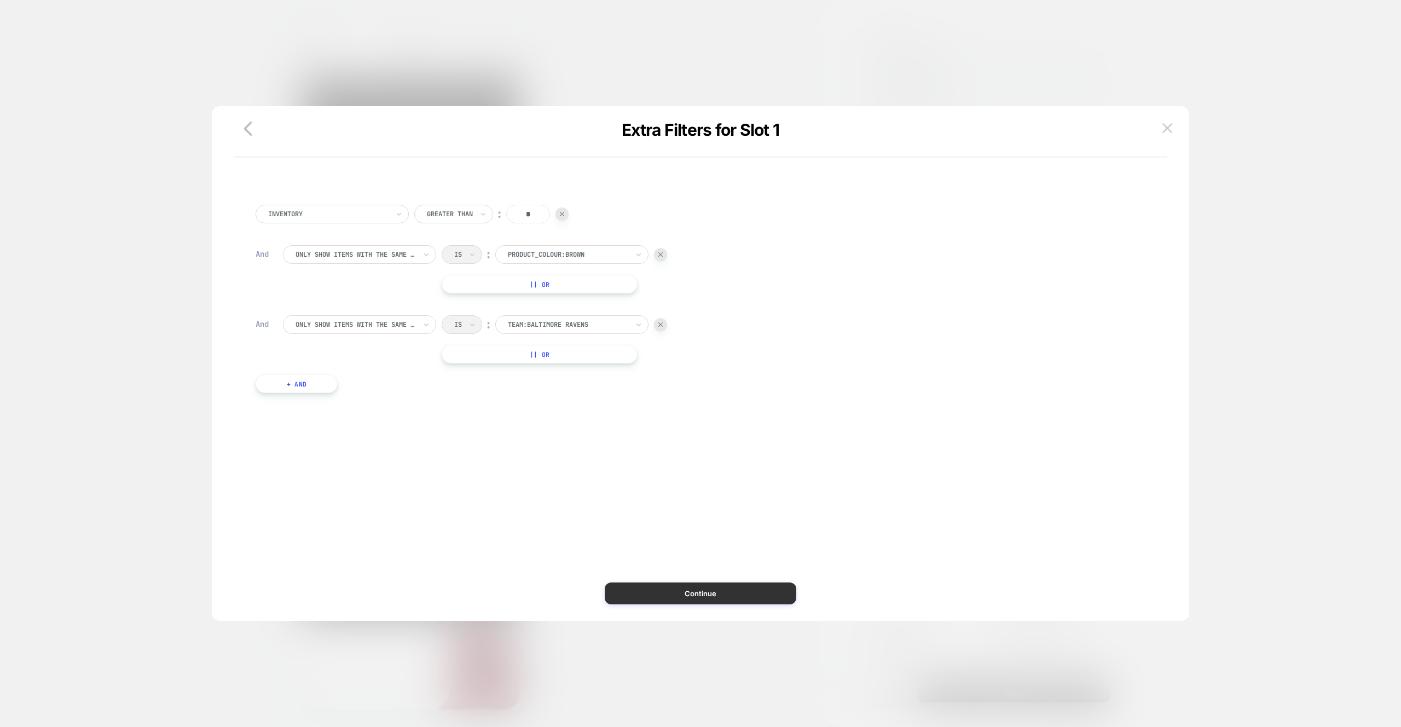
click at [718, 599] on button "Continue" at bounding box center [700, 593] width 191 height 22
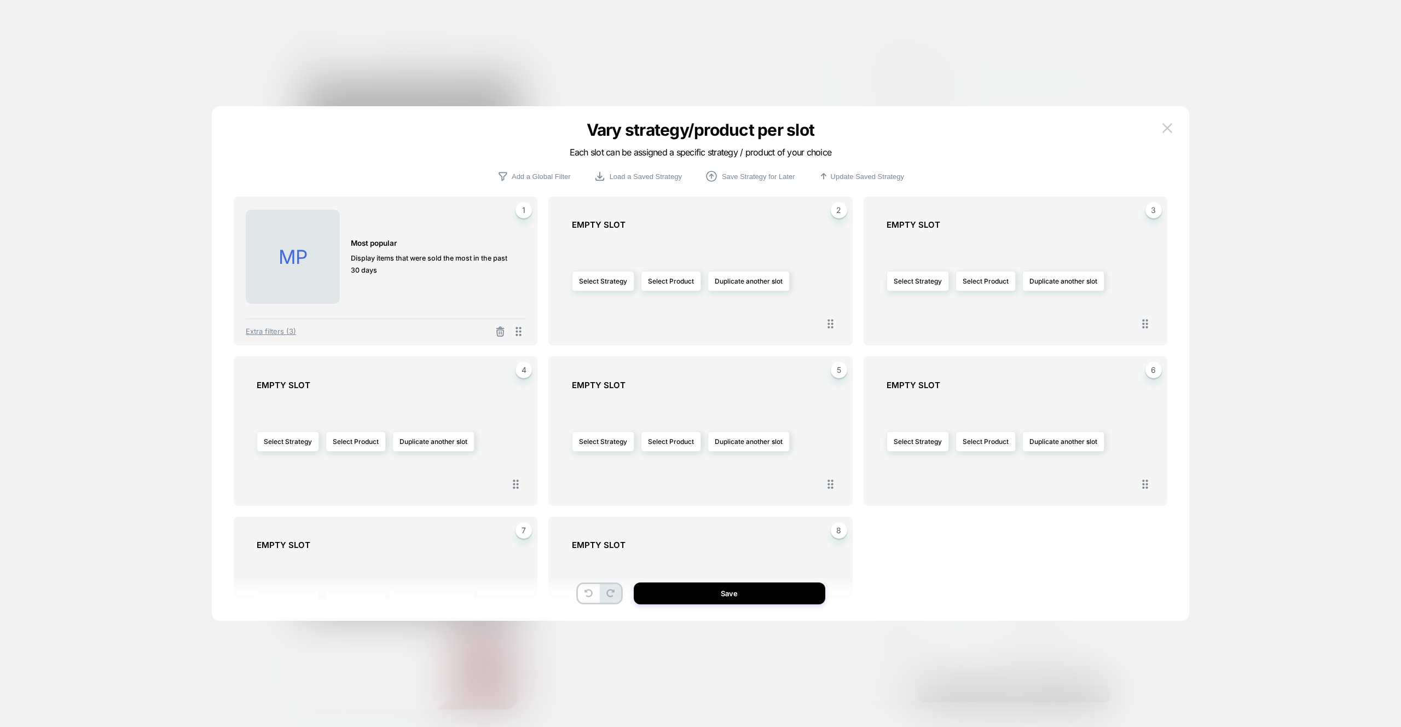
click at [735, 602] on button "Save" at bounding box center [729, 593] width 191 height 22
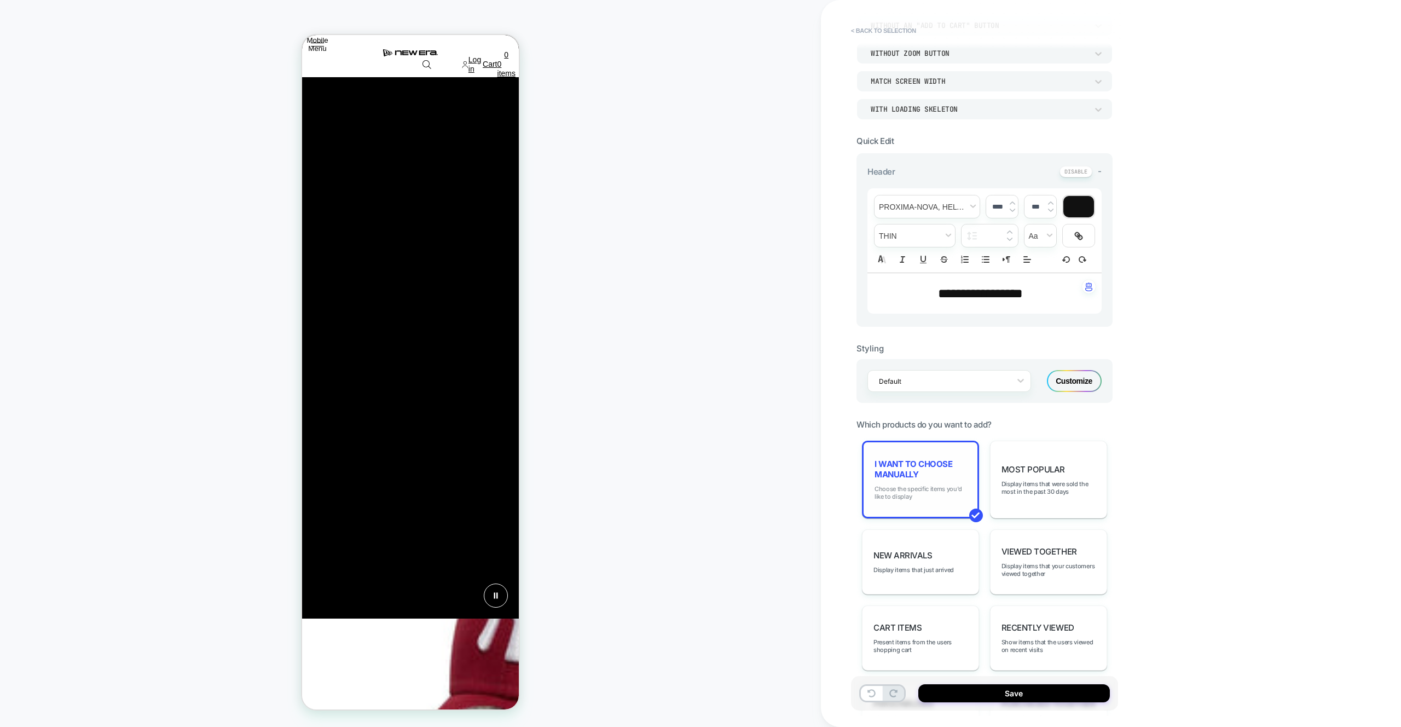
scroll to position [0, 0]
click at [904, 486] on span "Choose the specific items you'd like to display" at bounding box center [920, 492] width 92 height 15
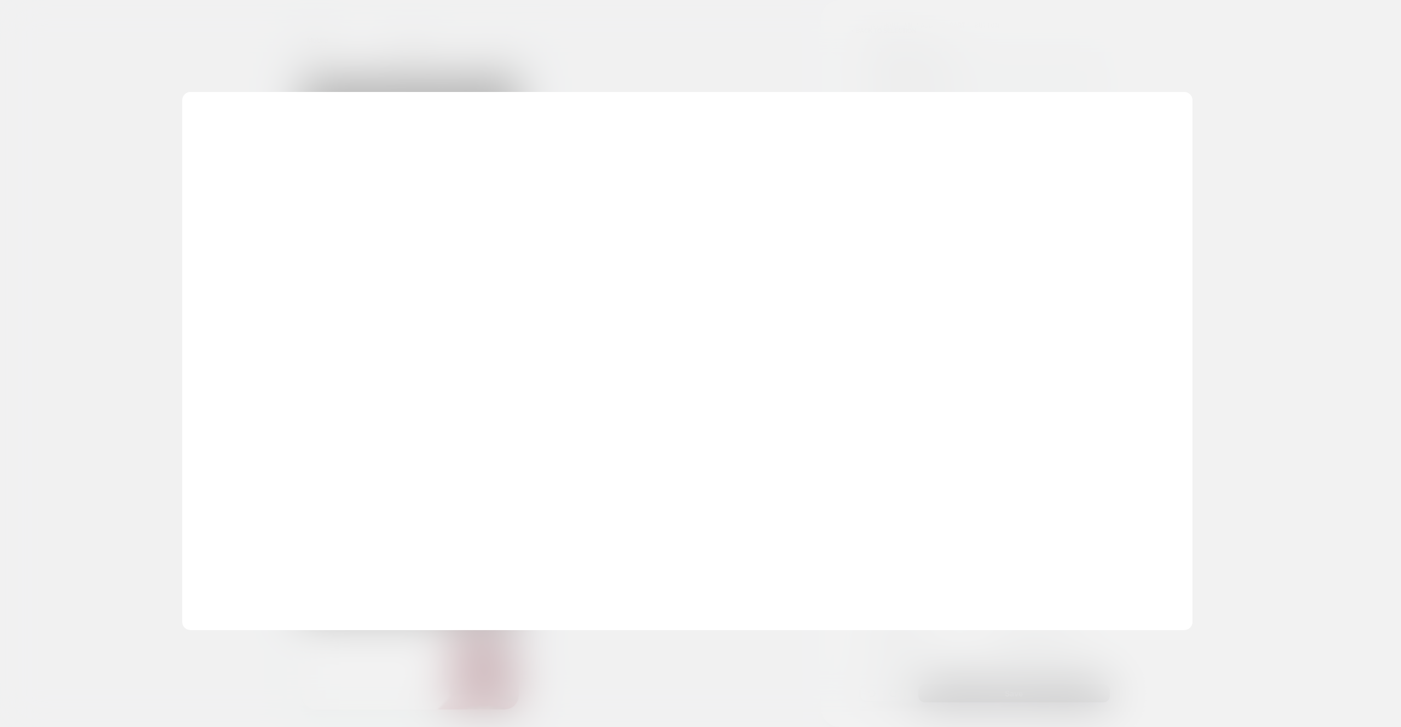
scroll to position [0, 217]
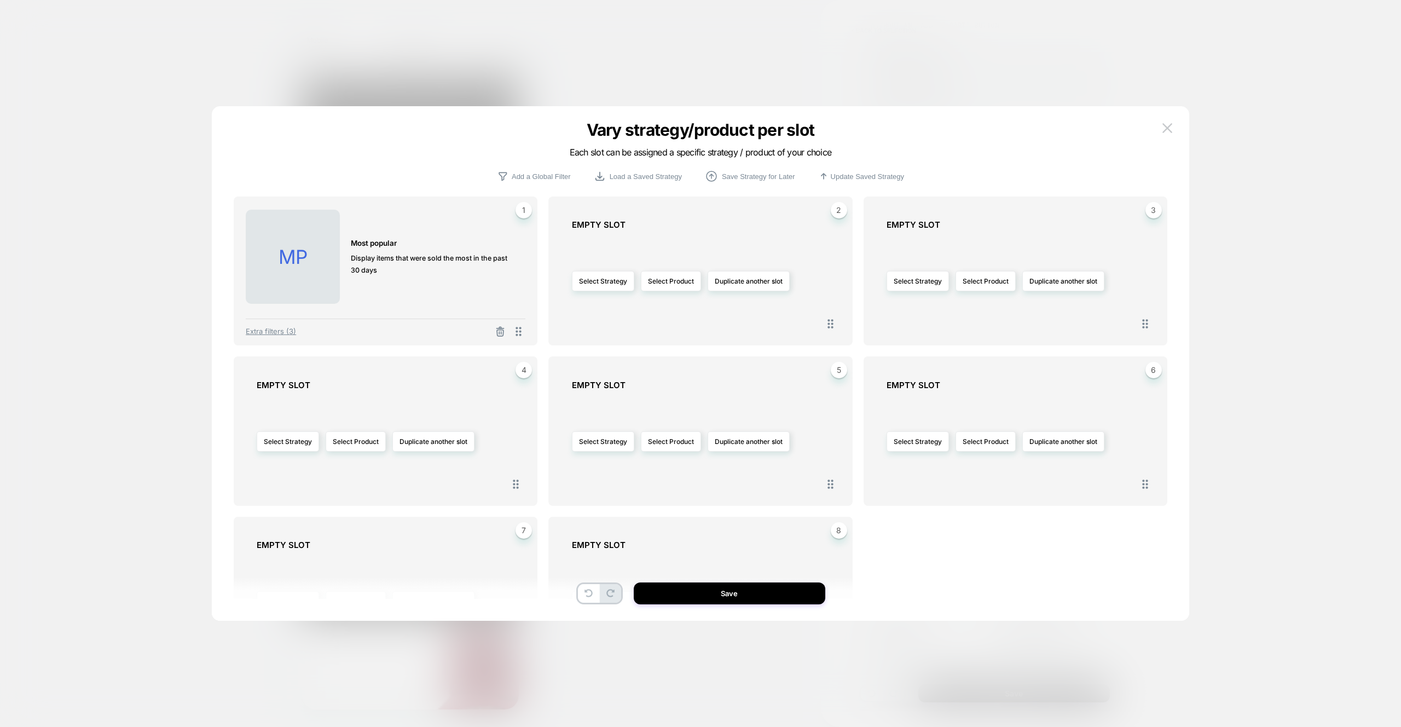
click at [278, 328] on span "Extra filters (3)" at bounding box center [271, 331] width 50 height 9
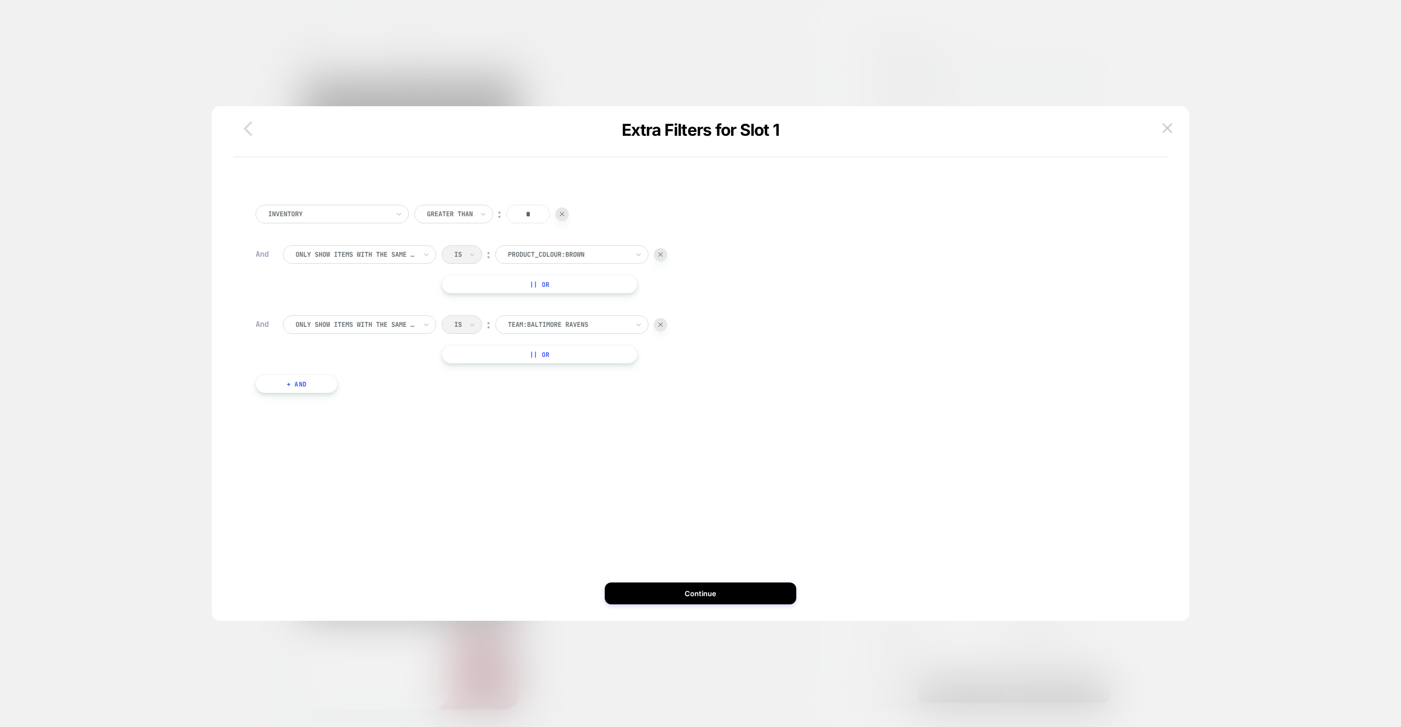
click at [246, 124] on icon "button" at bounding box center [248, 129] width 22 height 22
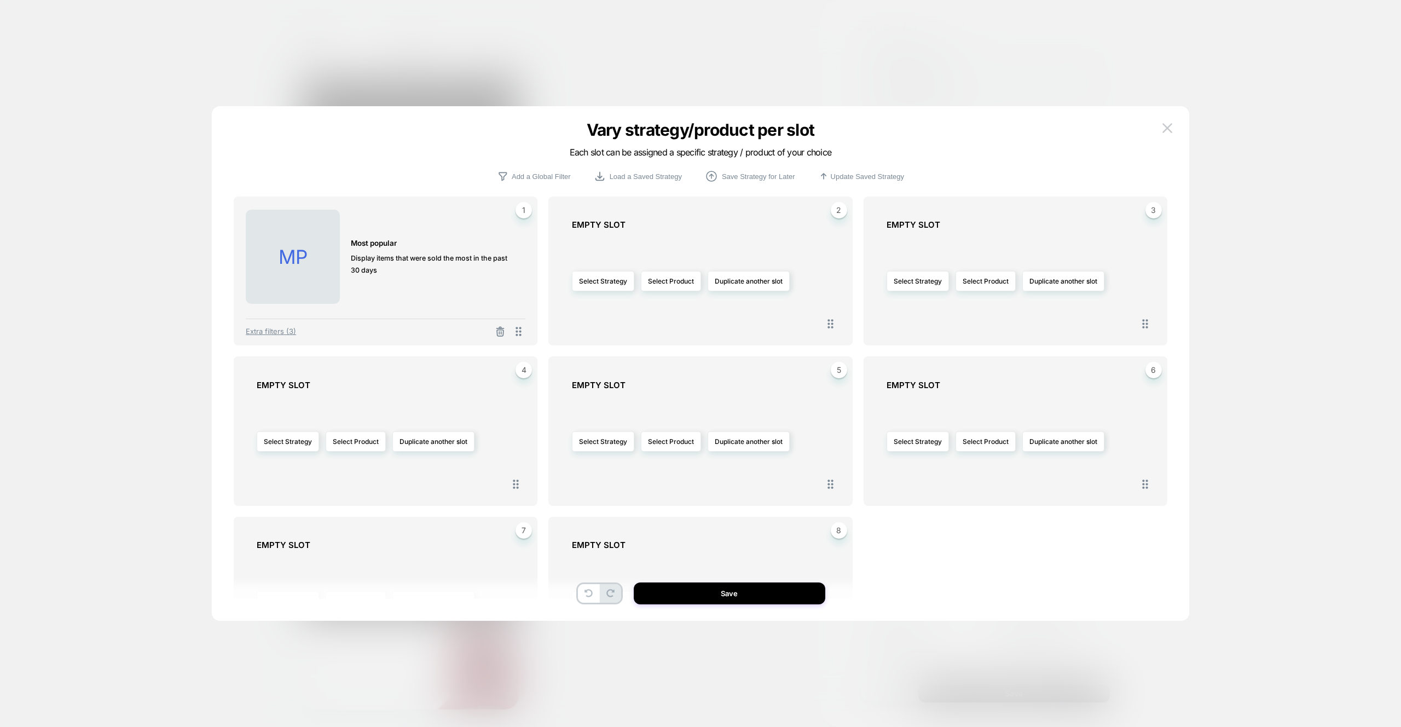
click at [496, 323] on div "Extra filters (3)" at bounding box center [386, 328] width 280 height 20
click at [497, 328] on line at bounding box center [500, 328] width 7 height 0
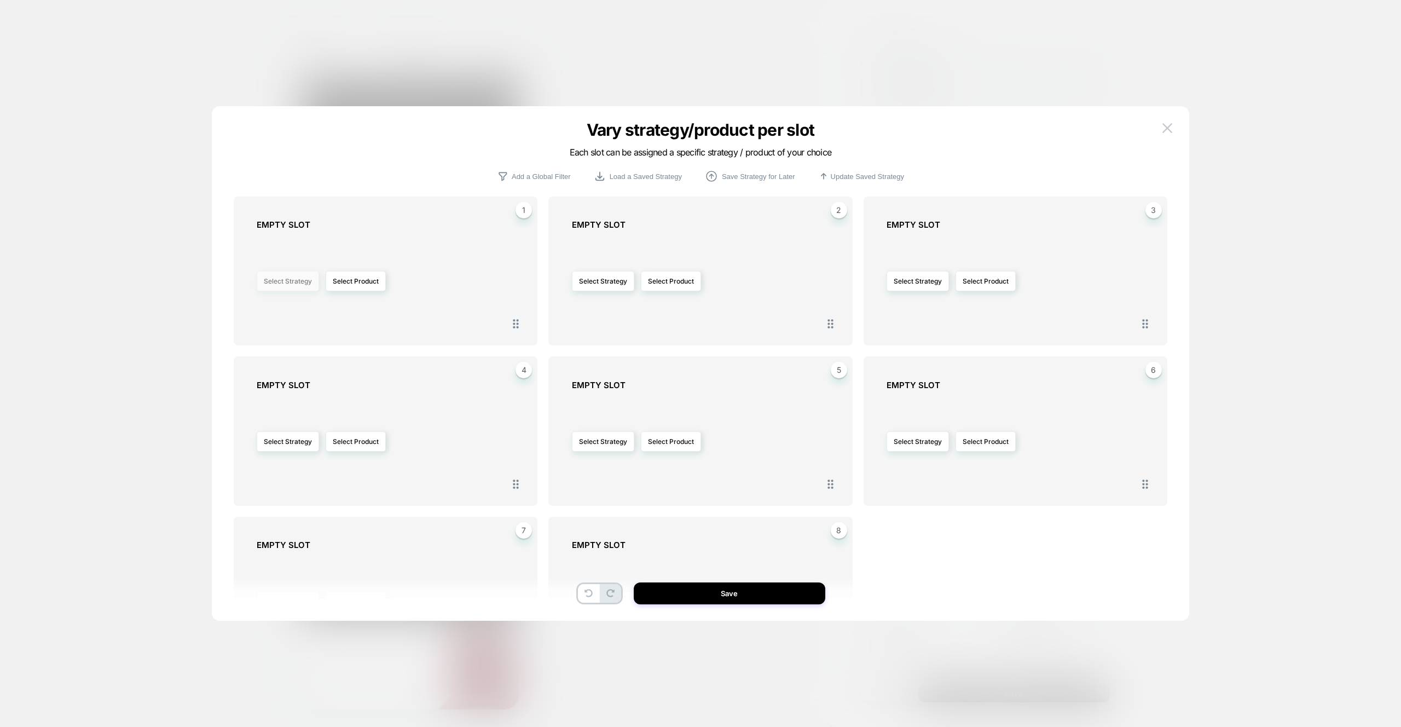
scroll to position [0, 650]
click at [288, 288] on button "Select Strategy" at bounding box center [288, 281] width 62 height 20
click at [262, 386] on span "personalized" at bounding box center [251, 390] width 40 height 8
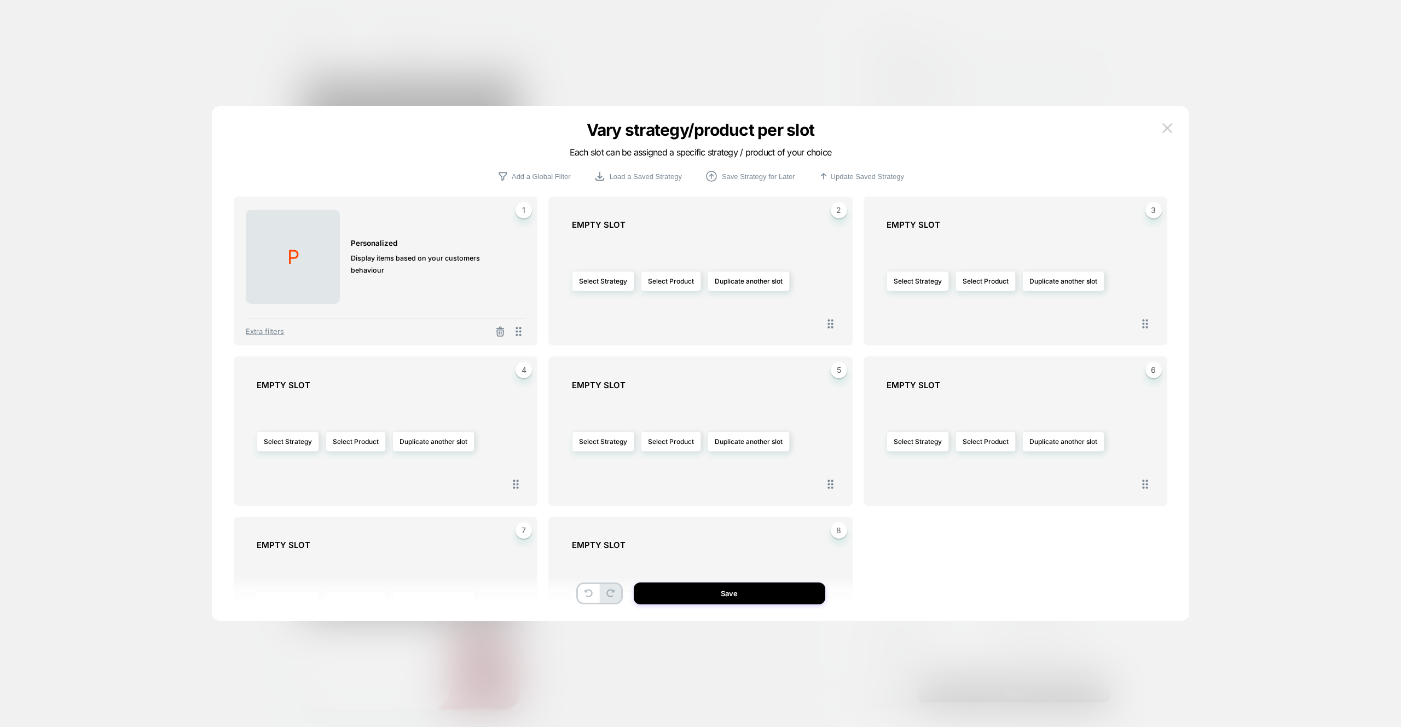
scroll to position [0, 0]
click at [255, 330] on span "Extra filters" at bounding box center [265, 331] width 38 height 9
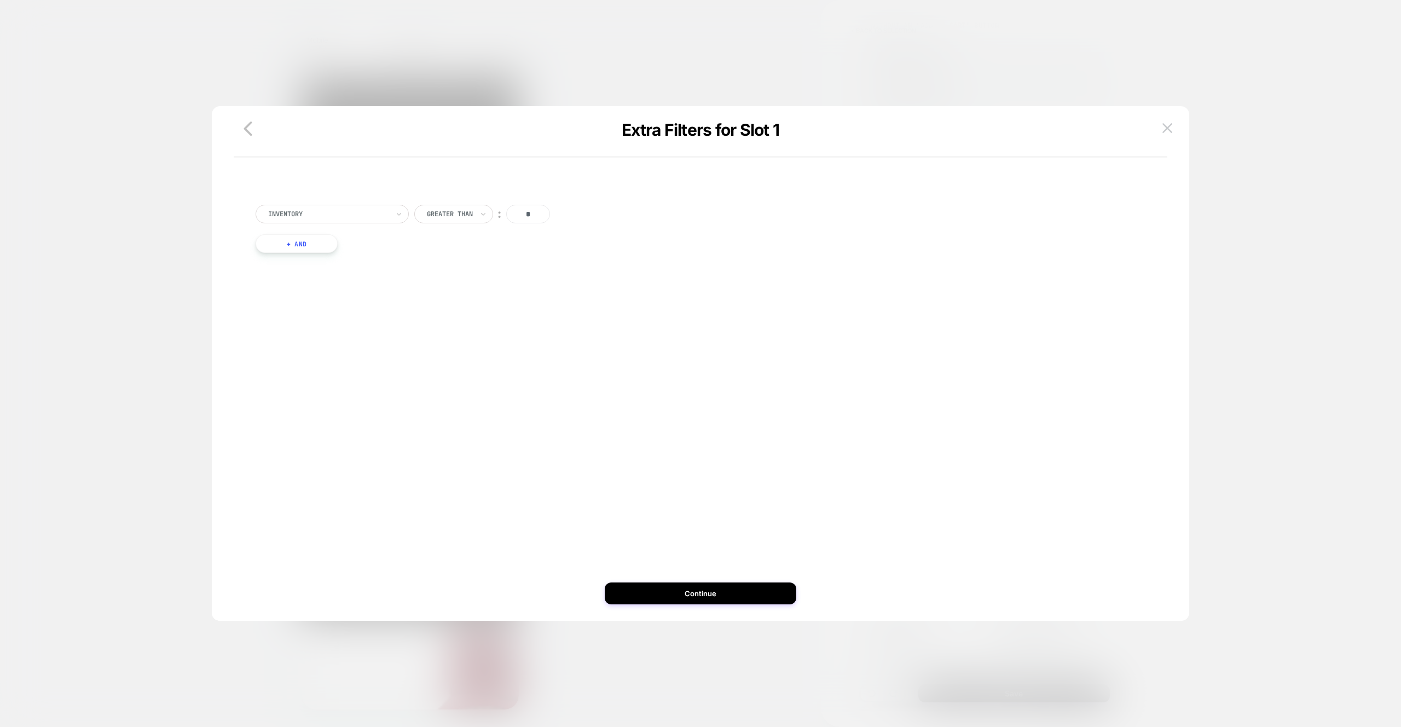
click at [310, 249] on button "+ And" at bounding box center [296, 243] width 82 height 19
click at [310, 249] on div at bounding box center [355, 254] width 120 height 10
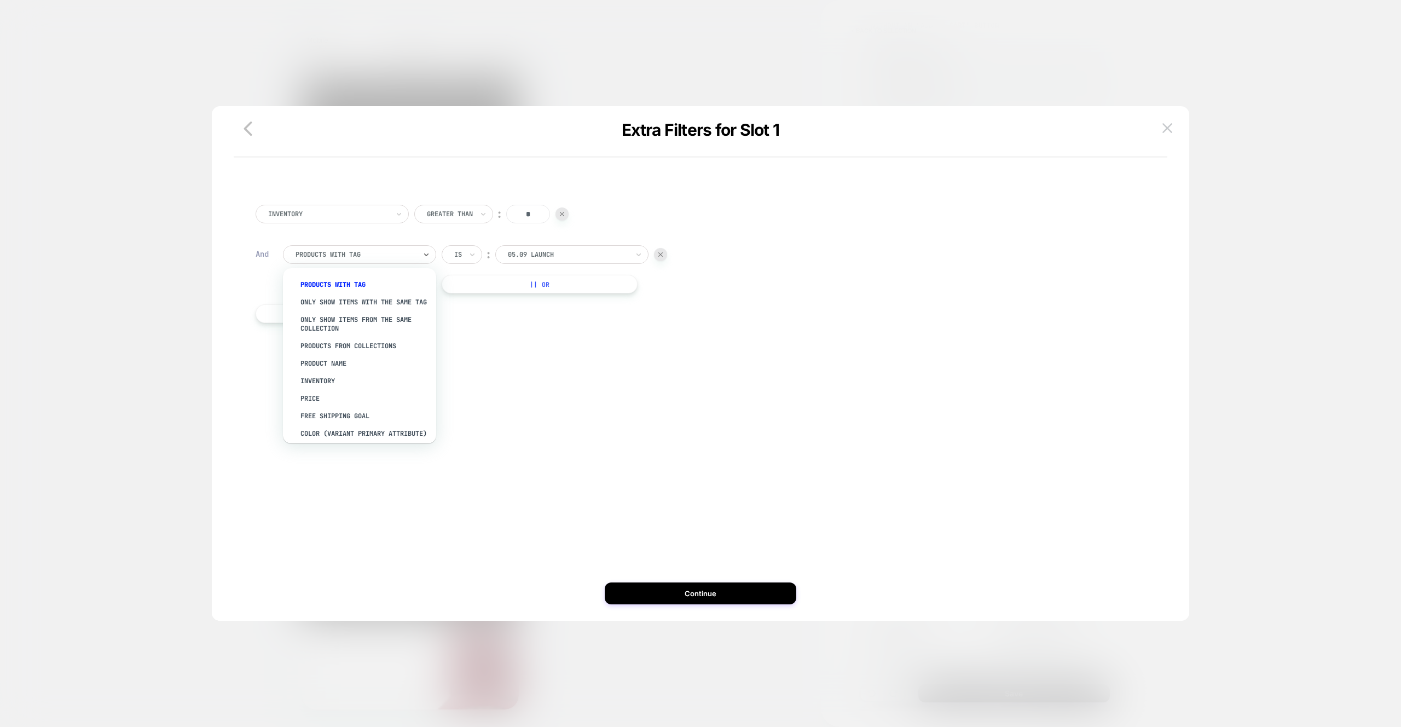
scroll to position [0, 217]
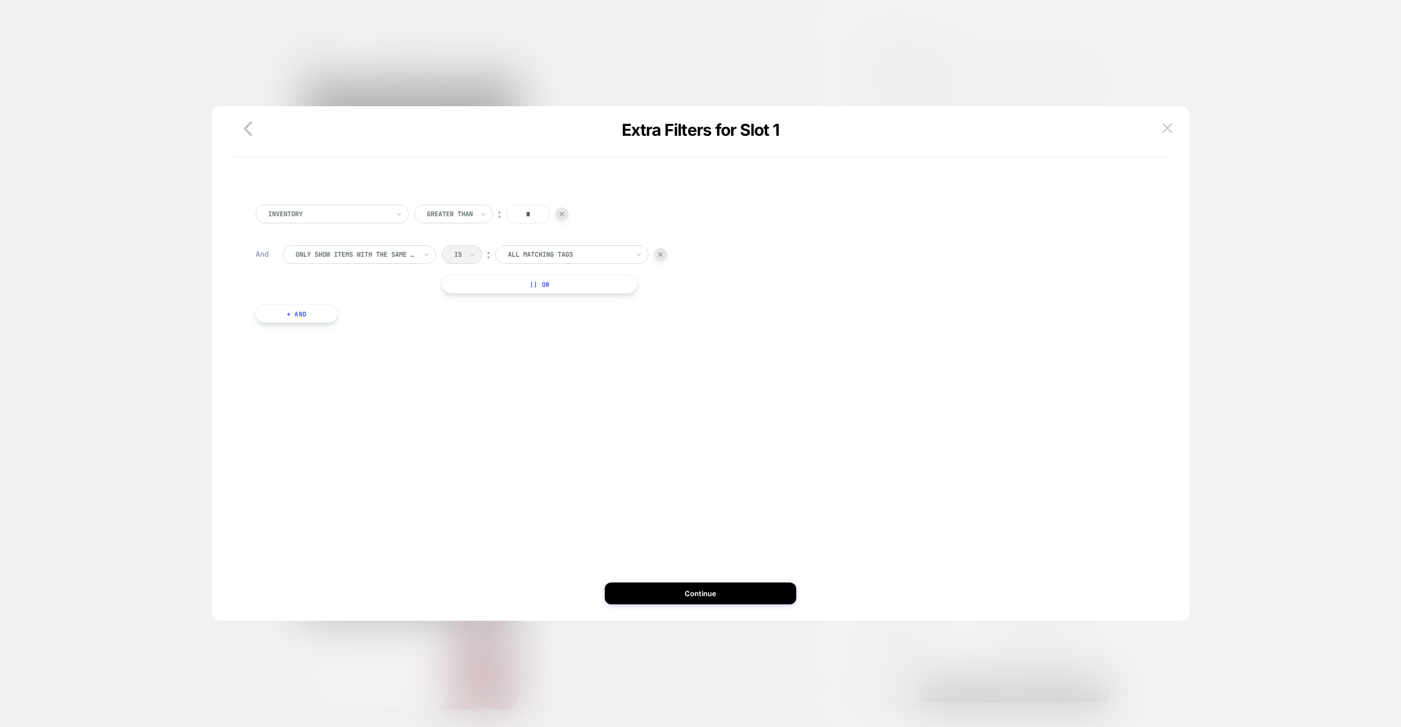
click at [523, 264] on div "Is ︰ All matching tags || Or" at bounding box center [553, 269] width 225 height 48
click at [531, 248] on div "All matching tags" at bounding box center [568, 254] width 123 height 12
type input "*"
